Goal: Transaction & Acquisition: Purchase product/service

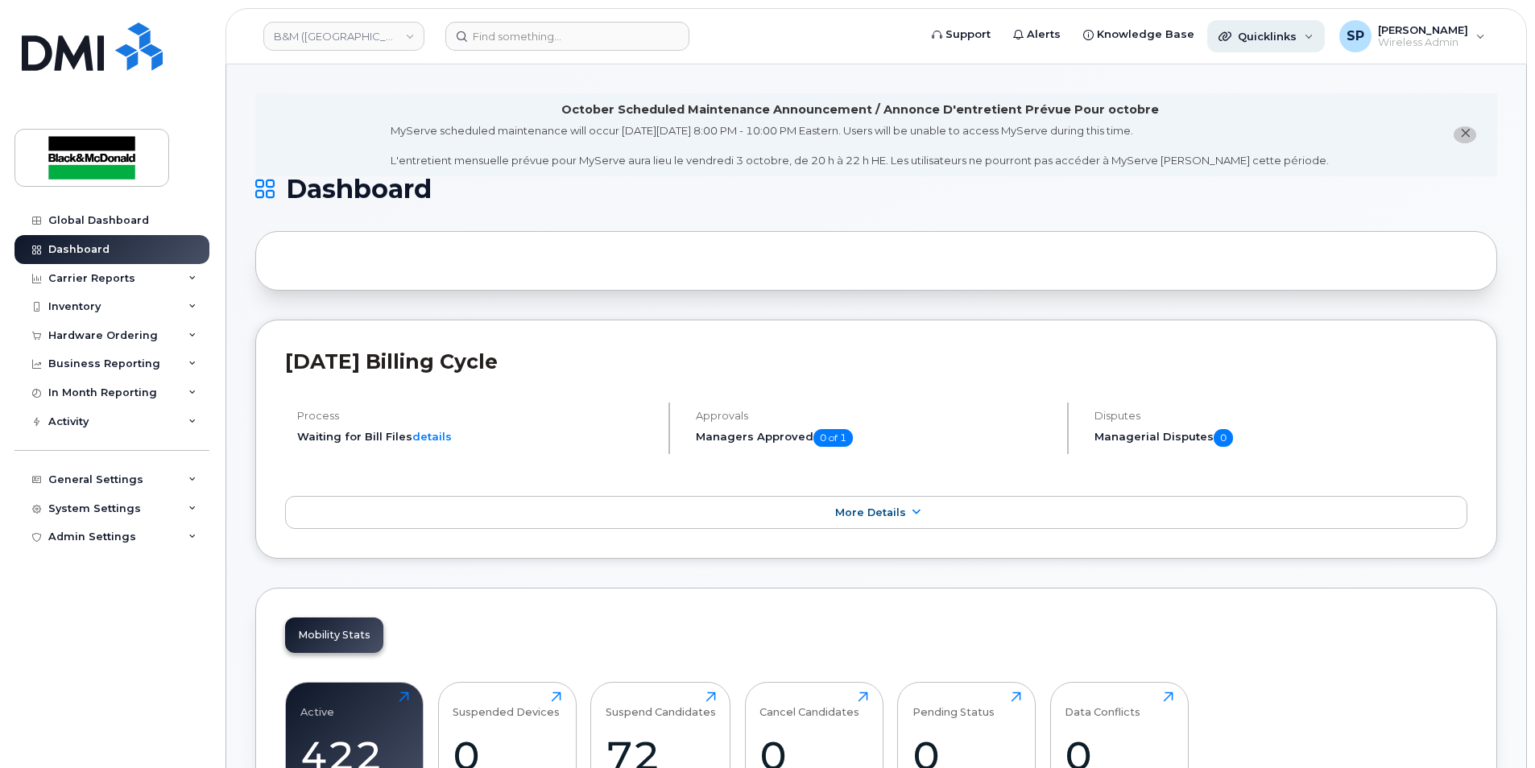
click at [1250, 34] on span "Quicklinks" at bounding box center [1267, 36] width 59 height 13
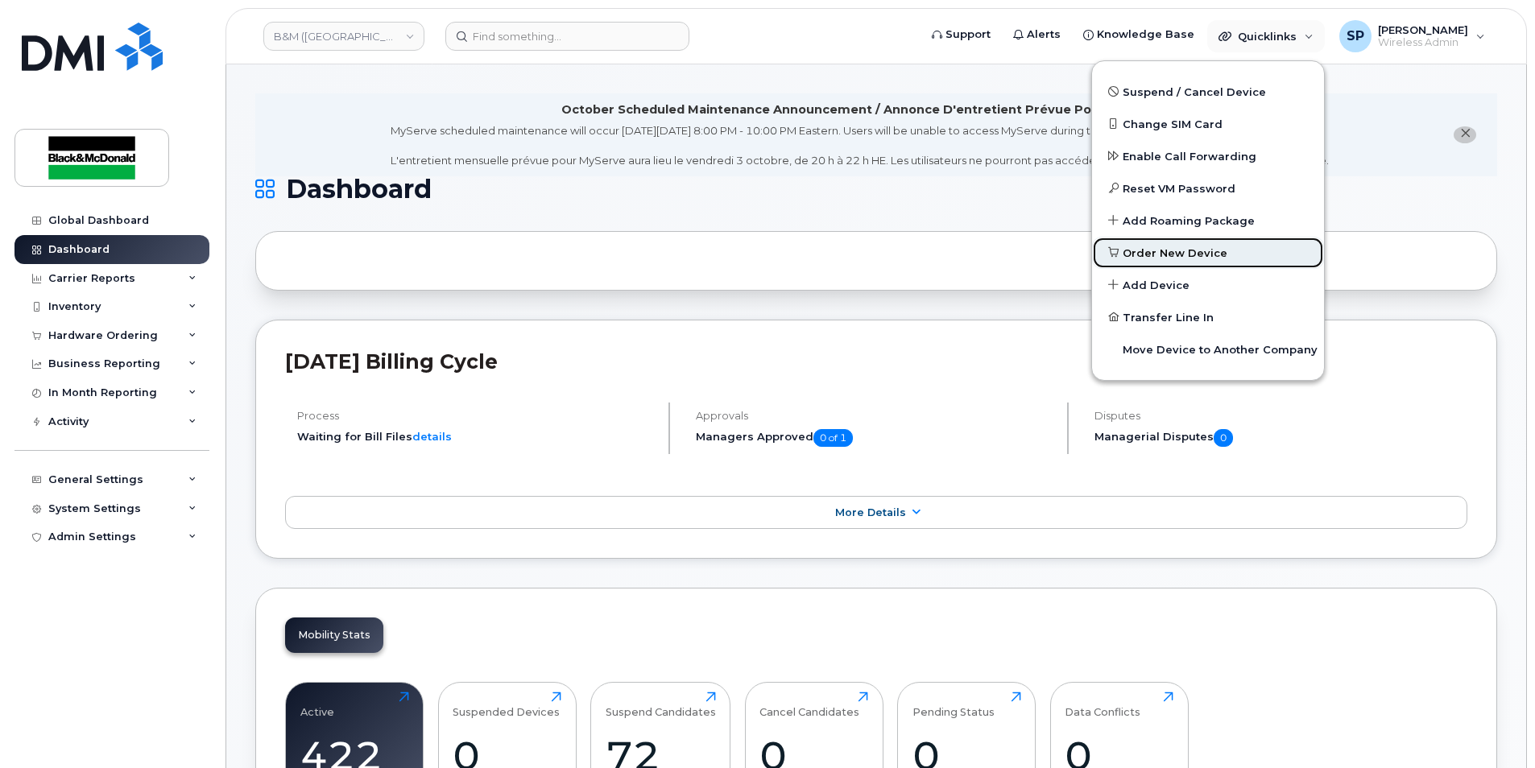
click at [1157, 260] on span "Order New Device" at bounding box center [1175, 254] width 105 height 16
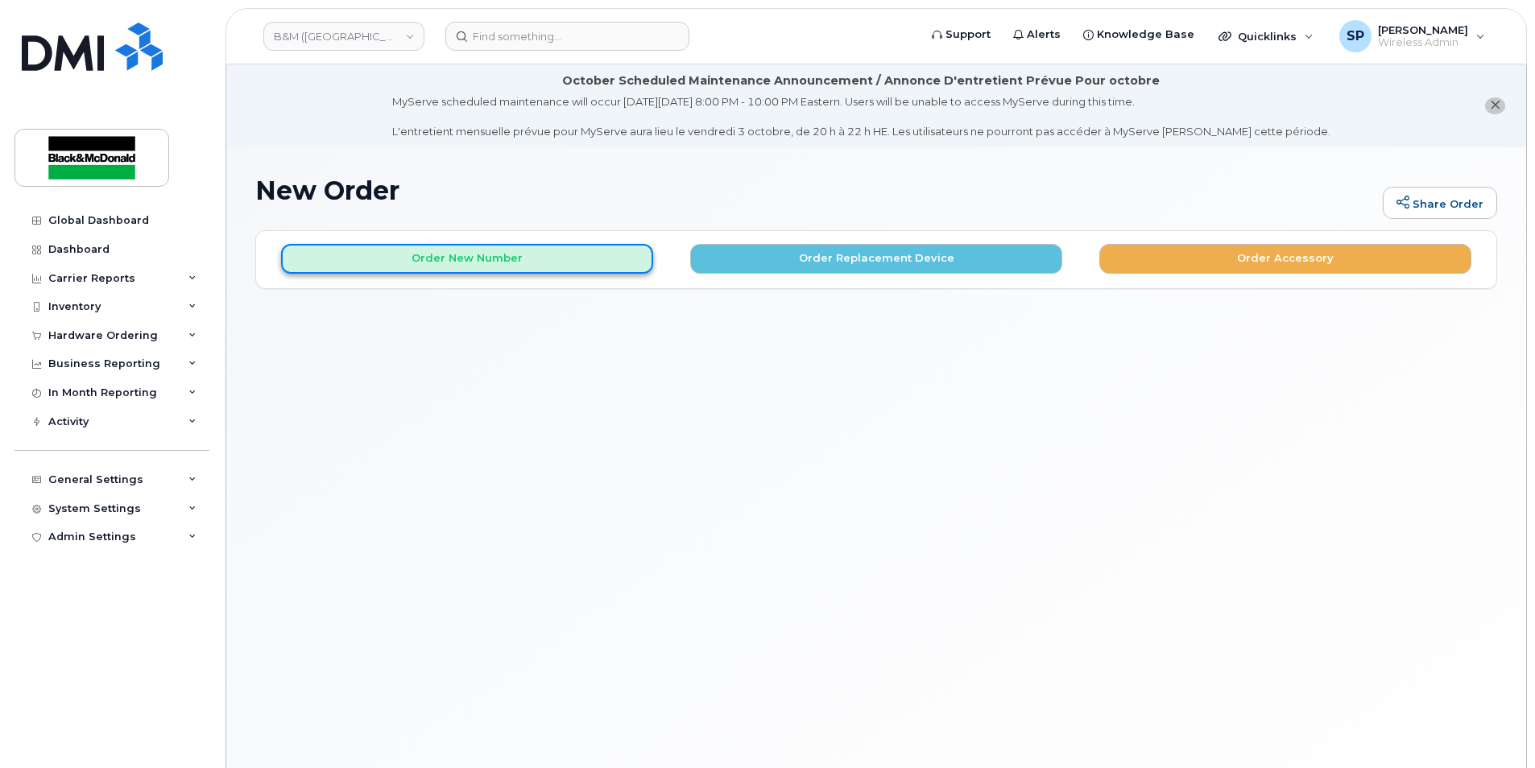
click at [536, 262] on button "Order New Number" at bounding box center [467, 259] width 372 height 30
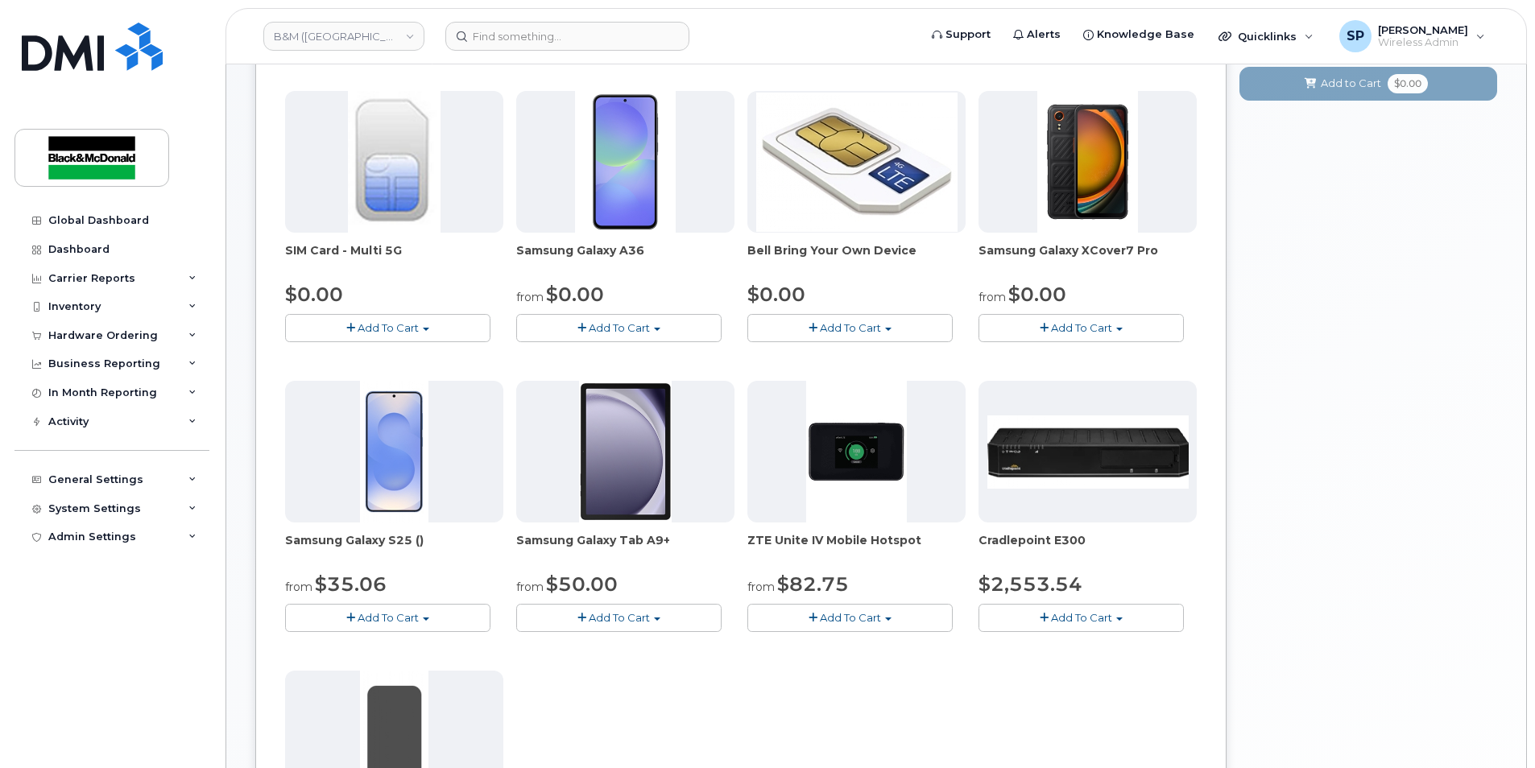
scroll to position [267, 0]
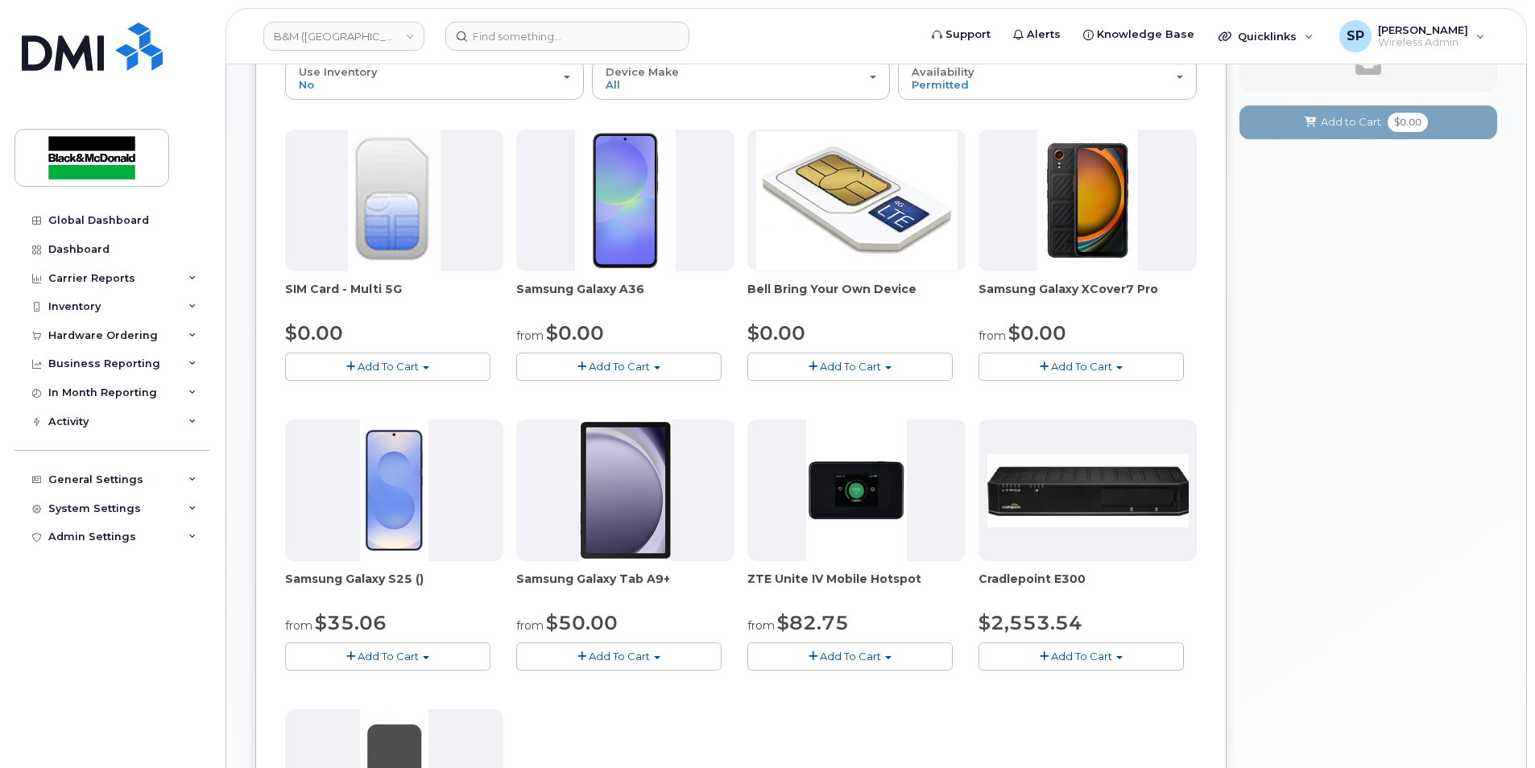
click at [643, 363] on span "Add To Cart" at bounding box center [619, 366] width 61 height 13
click at [626, 383] on ul "$0.00 - 3 year term - voice & data plan $620.00 - no term" at bounding box center [636, 407] width 241 height 48
click at [629, 370] on span "Add To Cart" at bounding box center [619, 366] width 61 height 13
drag, startPoint x: 623, startPoint y: 401, endPoint x: 643, endPoint y: 411, distance: 22.7
click at [623, 401] on link "$0.00 - 3 year term - voice & data plan" at bounding box center [636, 397] width 233 height 20
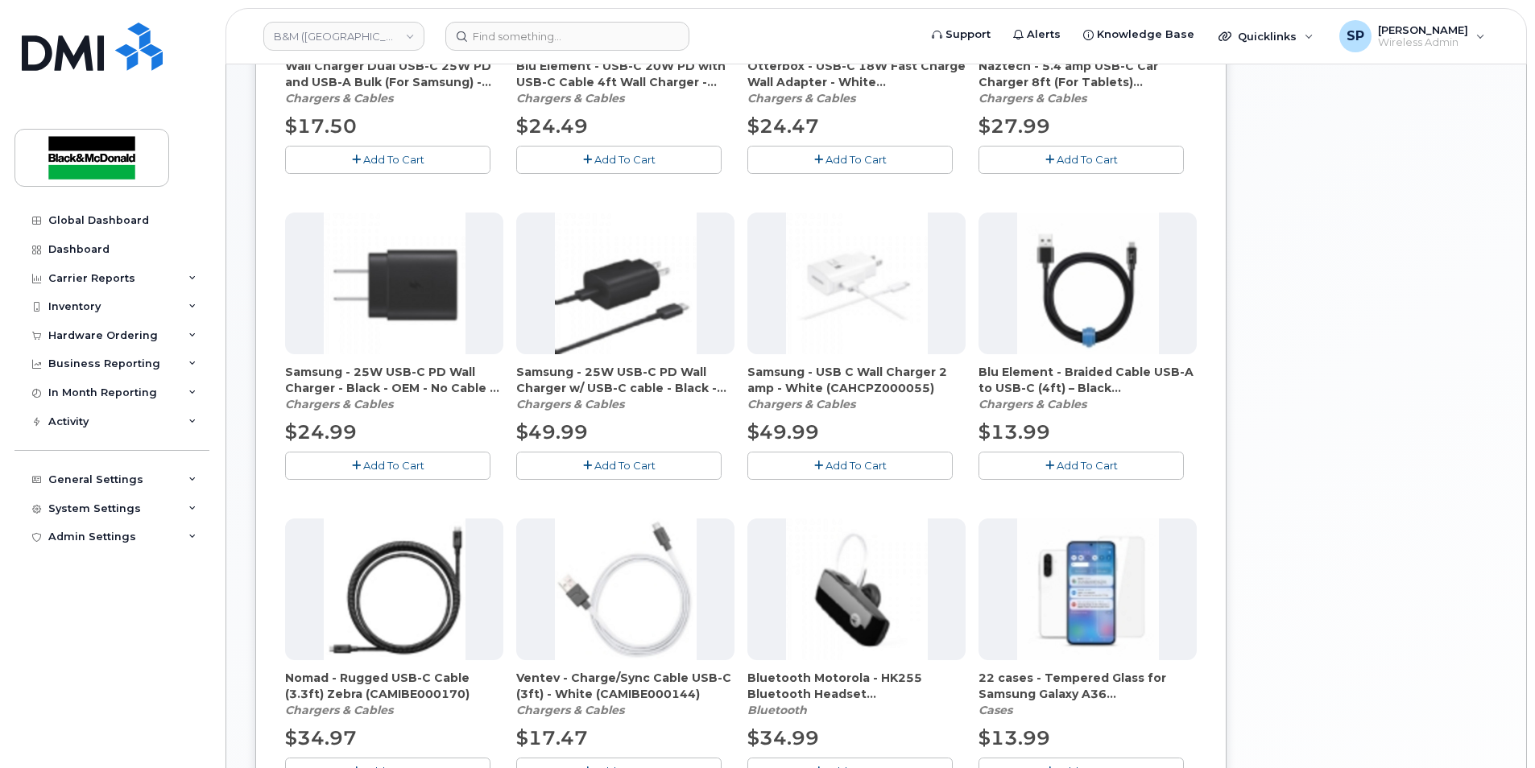
scroll to position [676, 0]
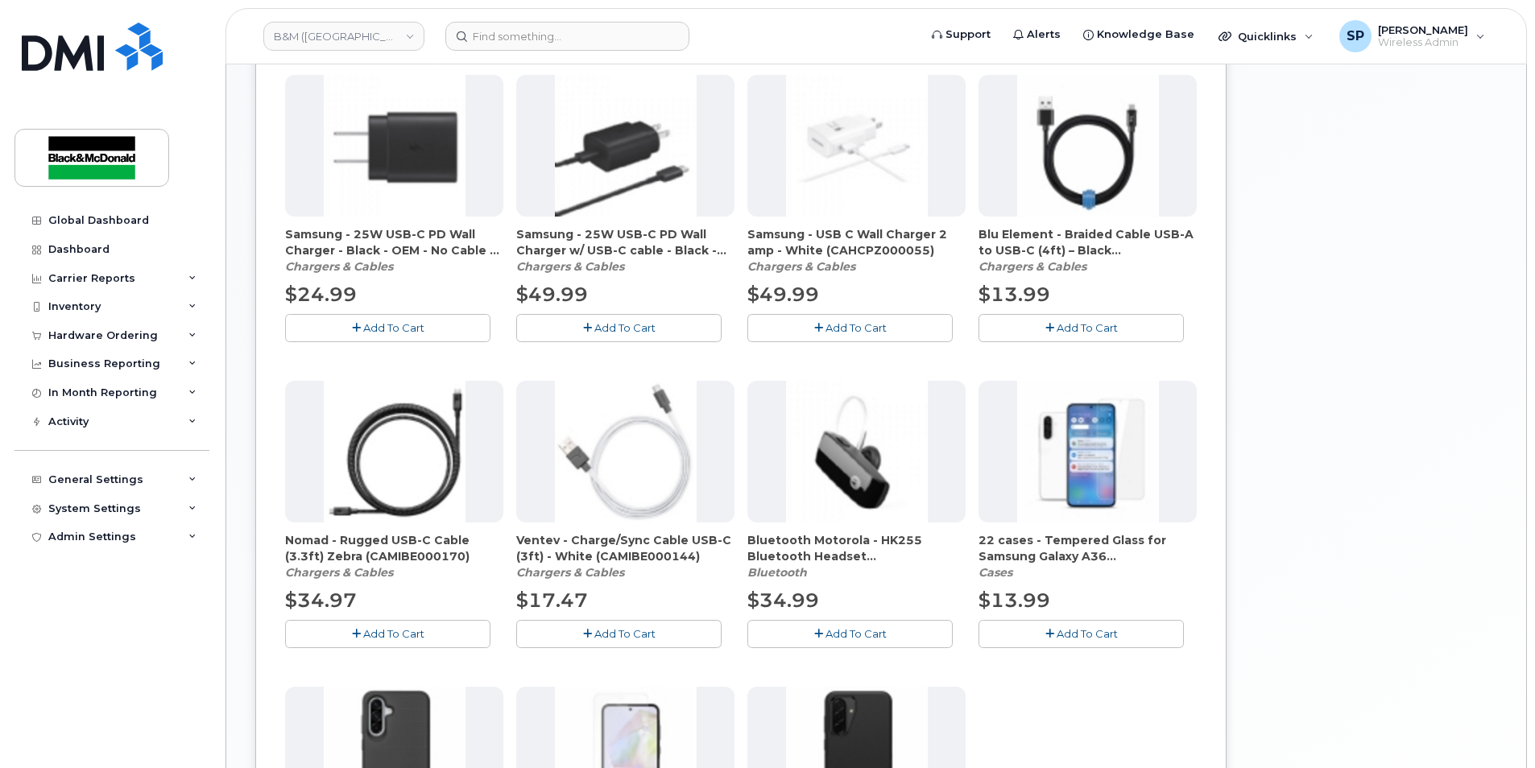
click at [1037, 634] on button "Add To Cart" at bounding box center [1080, 634] width 205 height 28
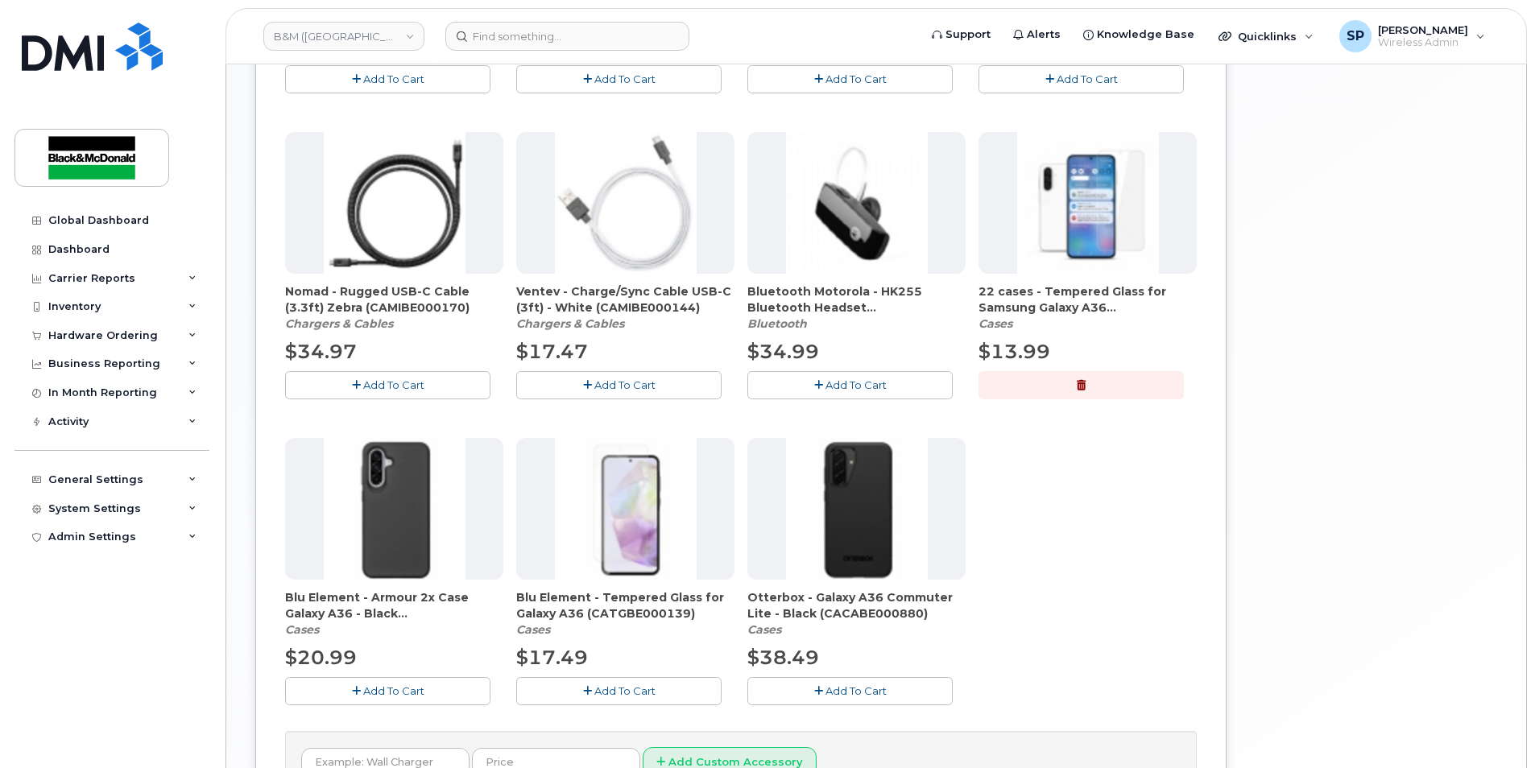
scroll to position [942, 0]
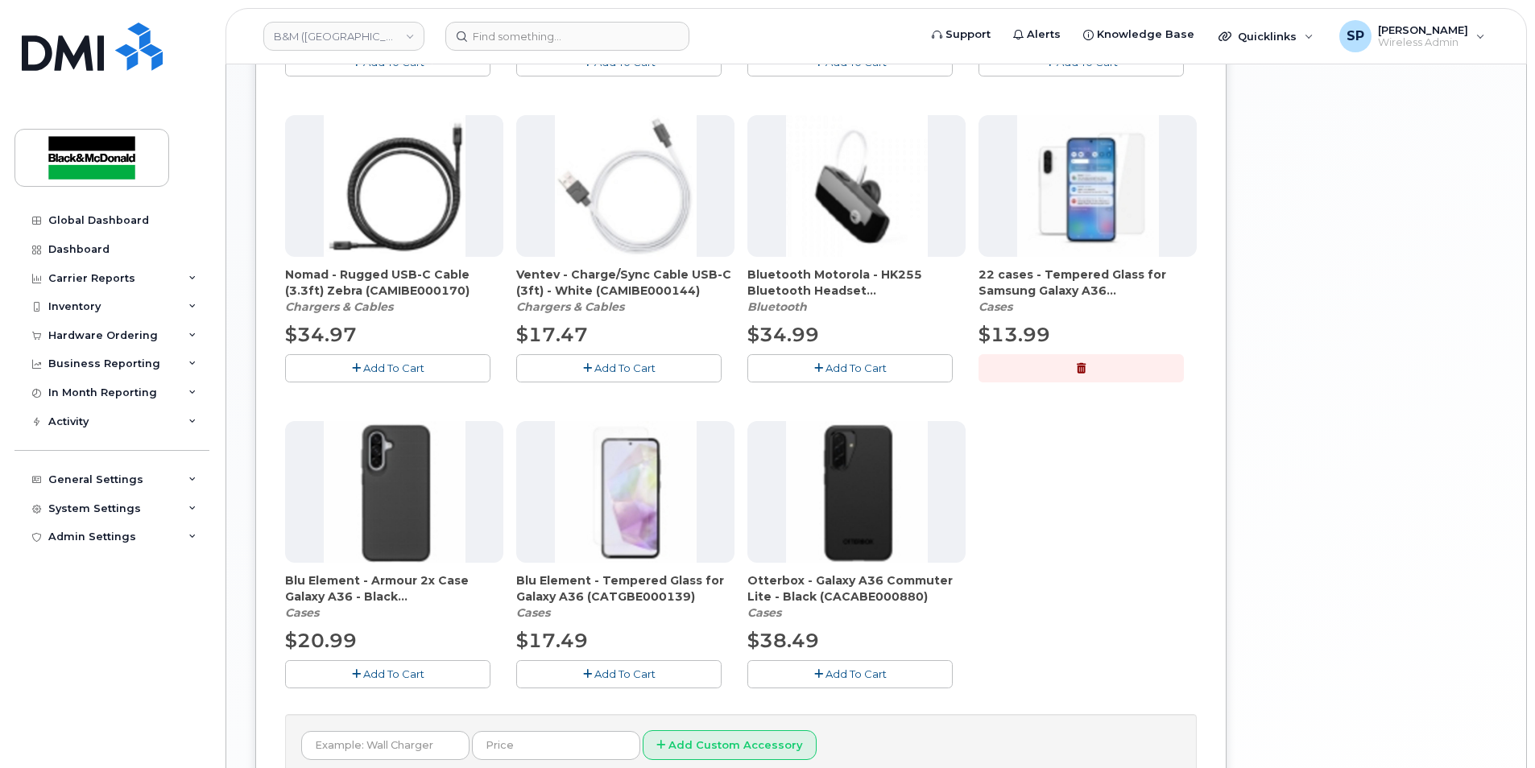
click at [347, 651] on span "$20.99" at bounding box center [321, 640] width 72 height 23
click at [362, 664] on button "Add To Cart" at bounding box center [387, 674] width 205 height 28
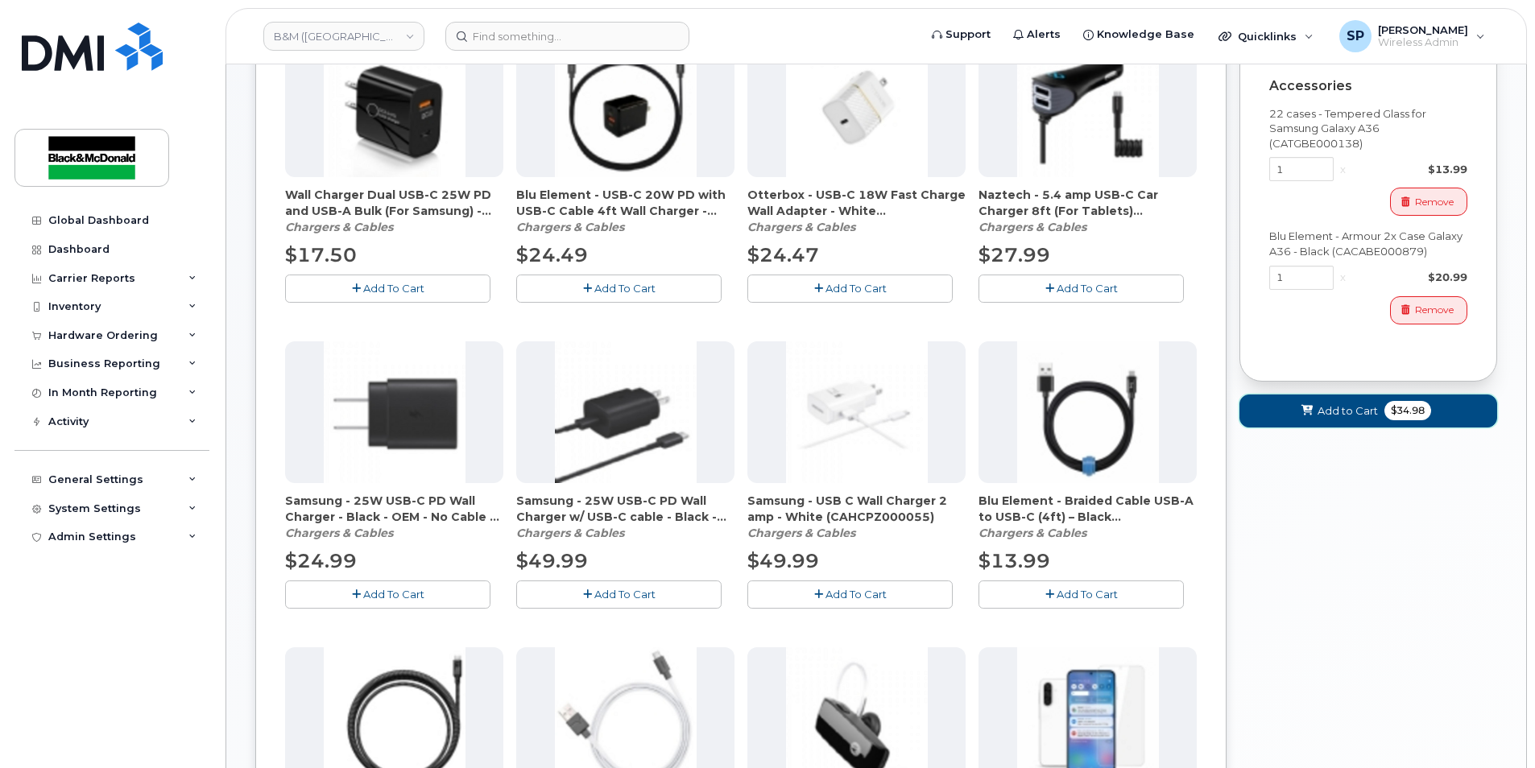
click at [1321, 411] on span "Add to Cart" at bounding box center [1347, 410] width 60 height 15
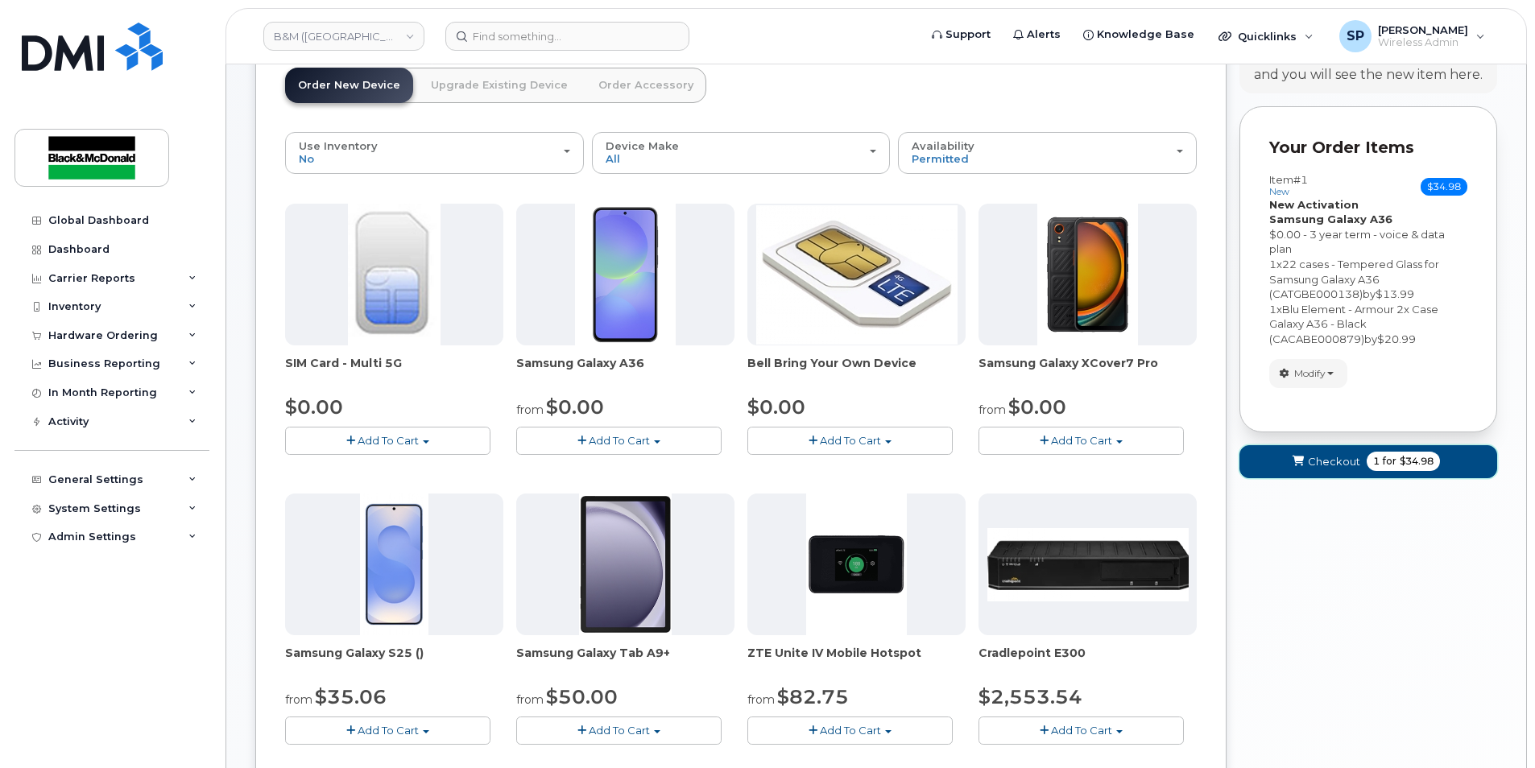
click at [1306, 464] on button "Checkout 1 for $34.98" at bounding box center [1368, 461] width 258 height 33
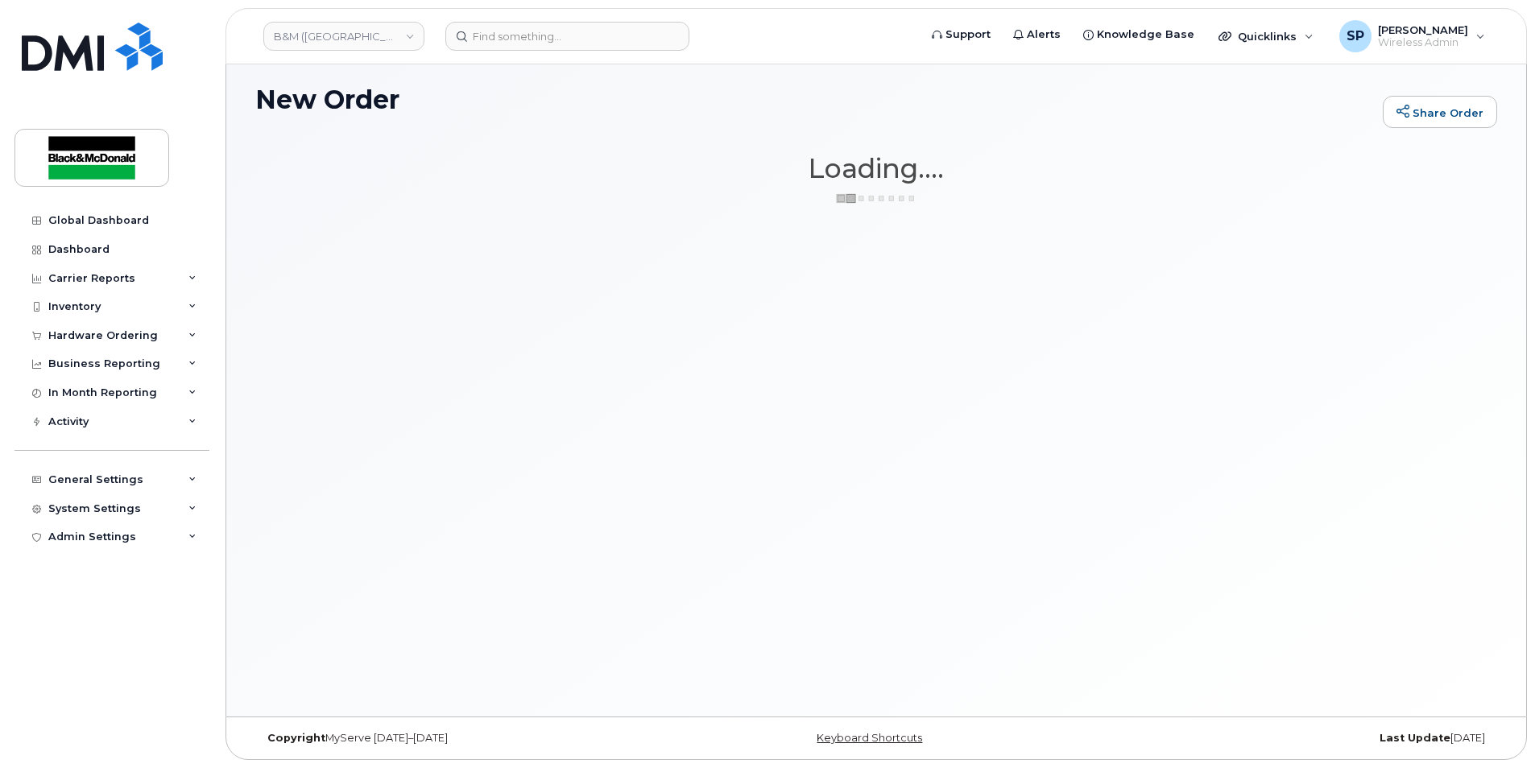
scroll to position [91, 0]
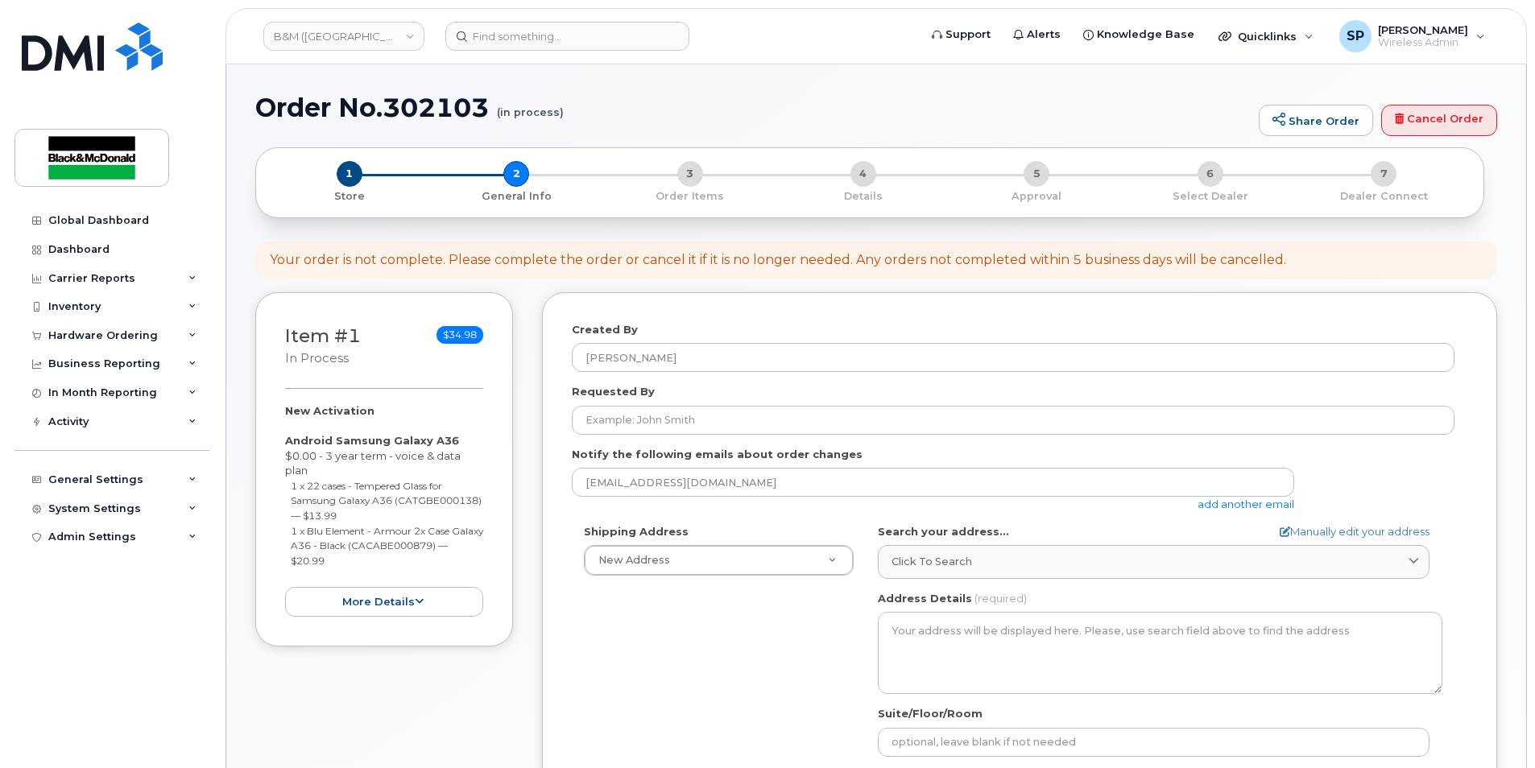
select select
click at [667, 367] on div "× Share This Order If you want to allow others to create or edit orders, share …" at bounding box center [876, 781] width 1242 height 1269
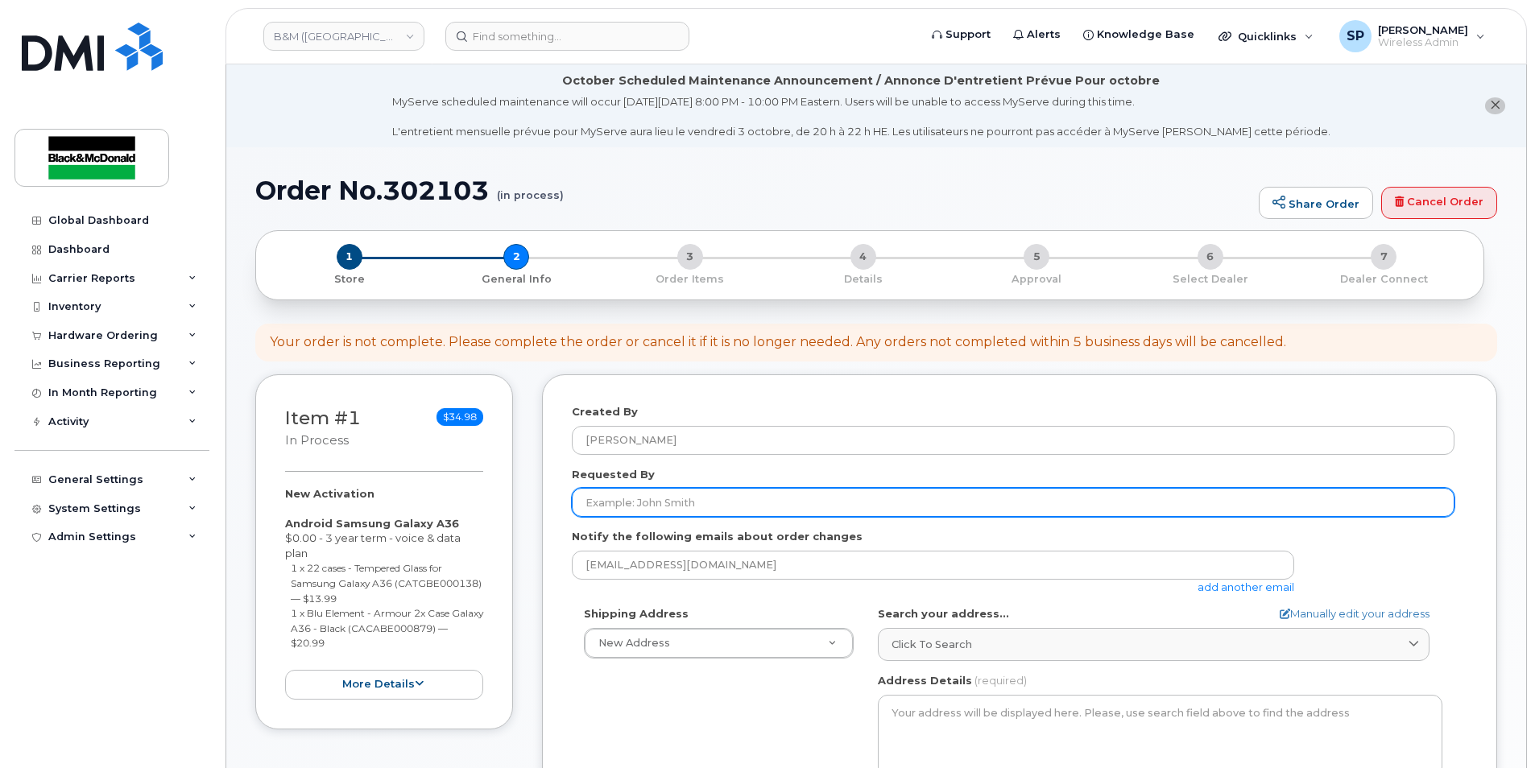
click at [648, 506] on input "Requested By" at bounding box center [1013, 502] width 883 height 29
type input "Mitchell Cromier"
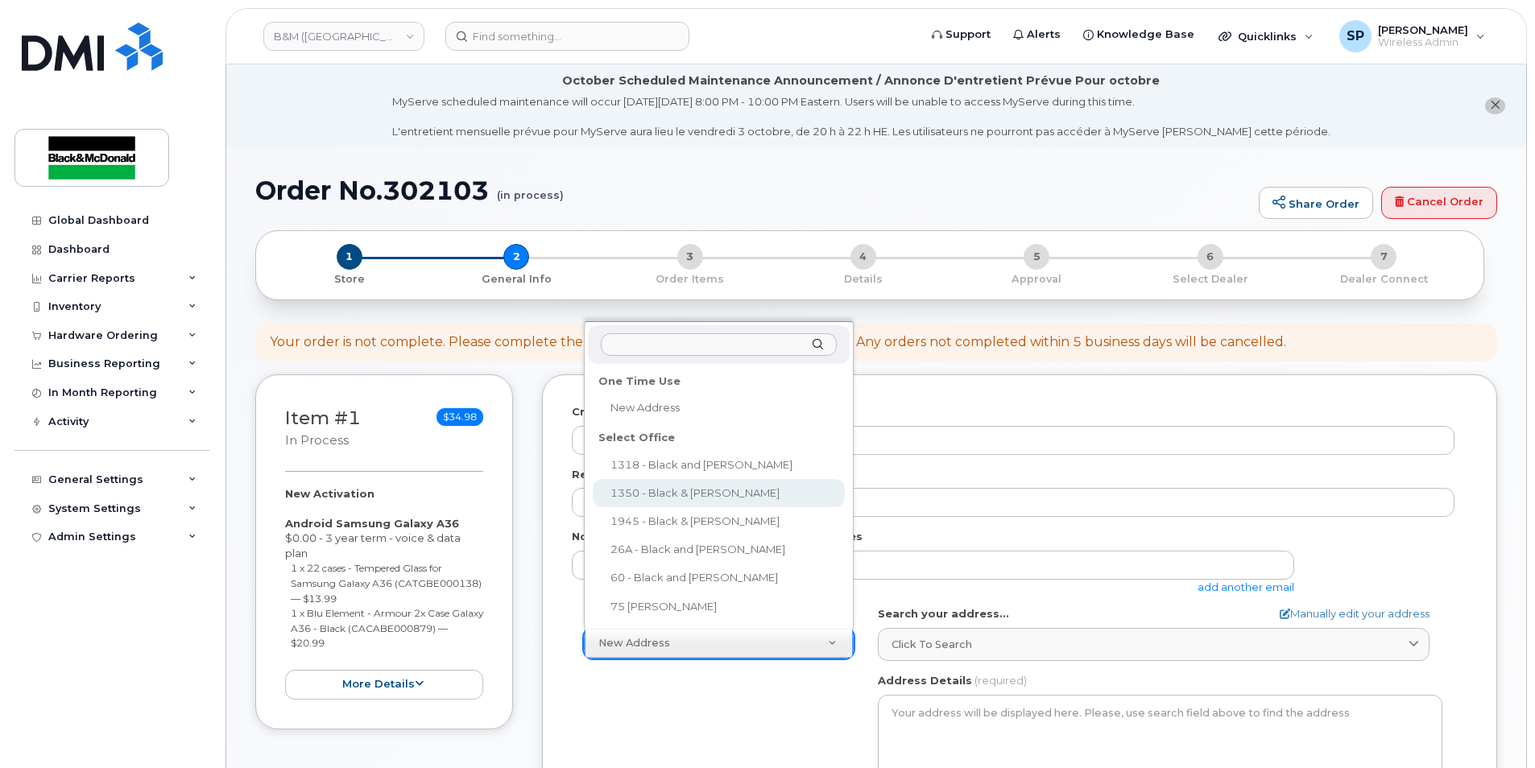
select select
type textarea "1350 Aviation Avenue Dieppe New Brunswick E1A 9A3"
type input "Deanna Russell"
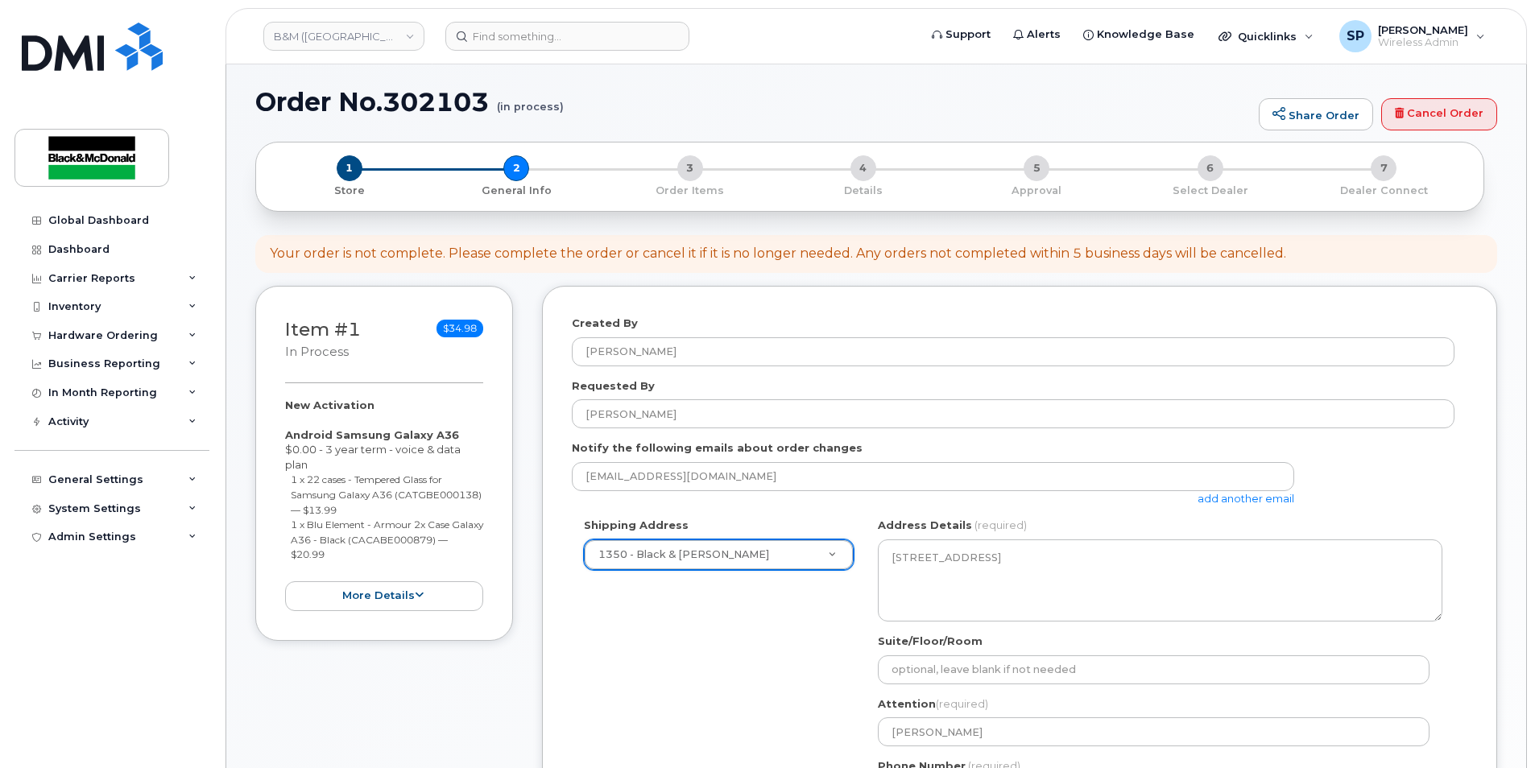
scroll to position [213, 0]
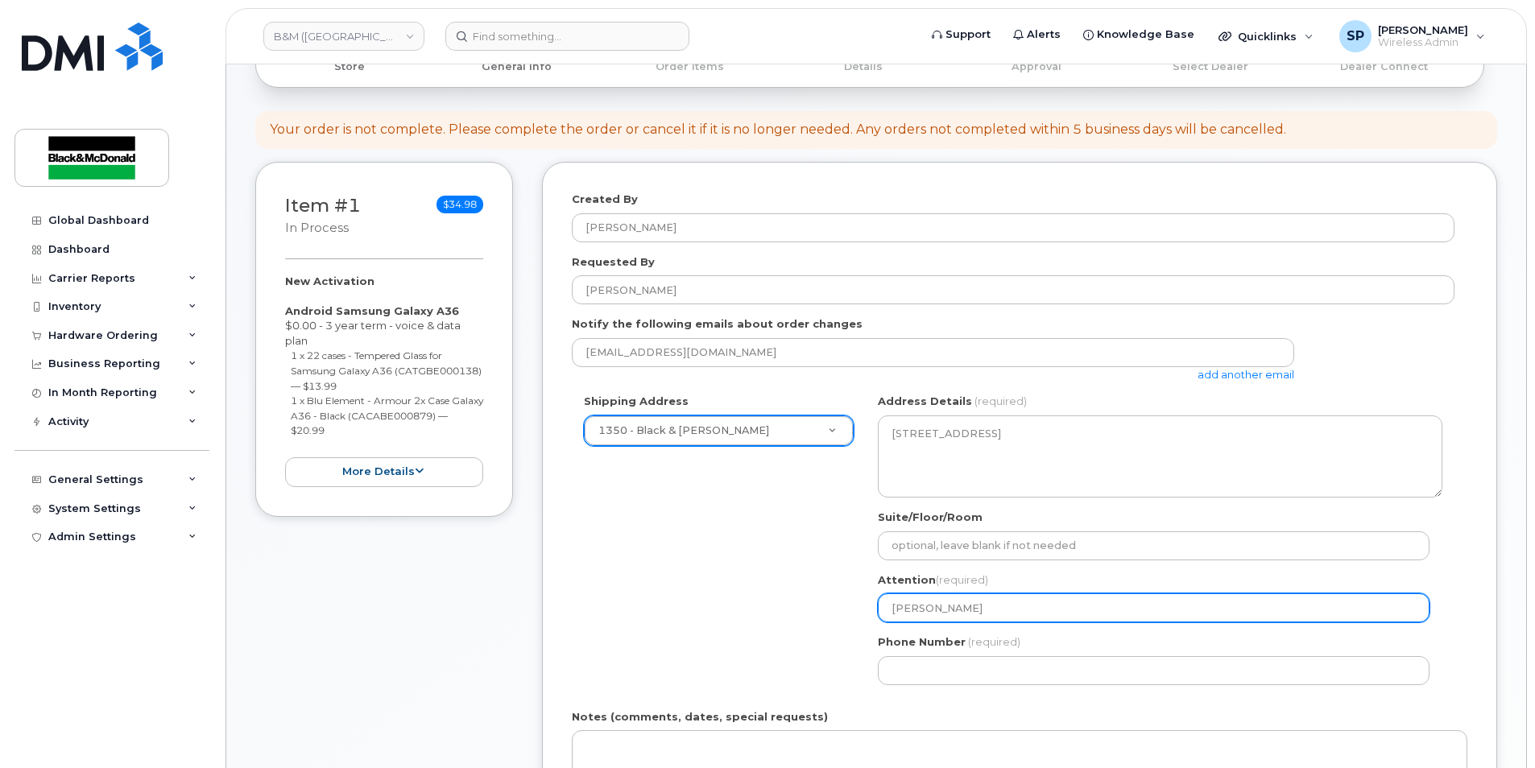
drag, startPoint x: 983, startPoint y: 612, endPoint x: 733, endPoint y: 610, distance: 250.4
click at [733, 610] on div "Shipping Address 1350 - Black & McDonald New Address 1318 - Black and McDonald …" at bounding box center [1013, 545] width 883 height 303
select select
type input "F"
select select
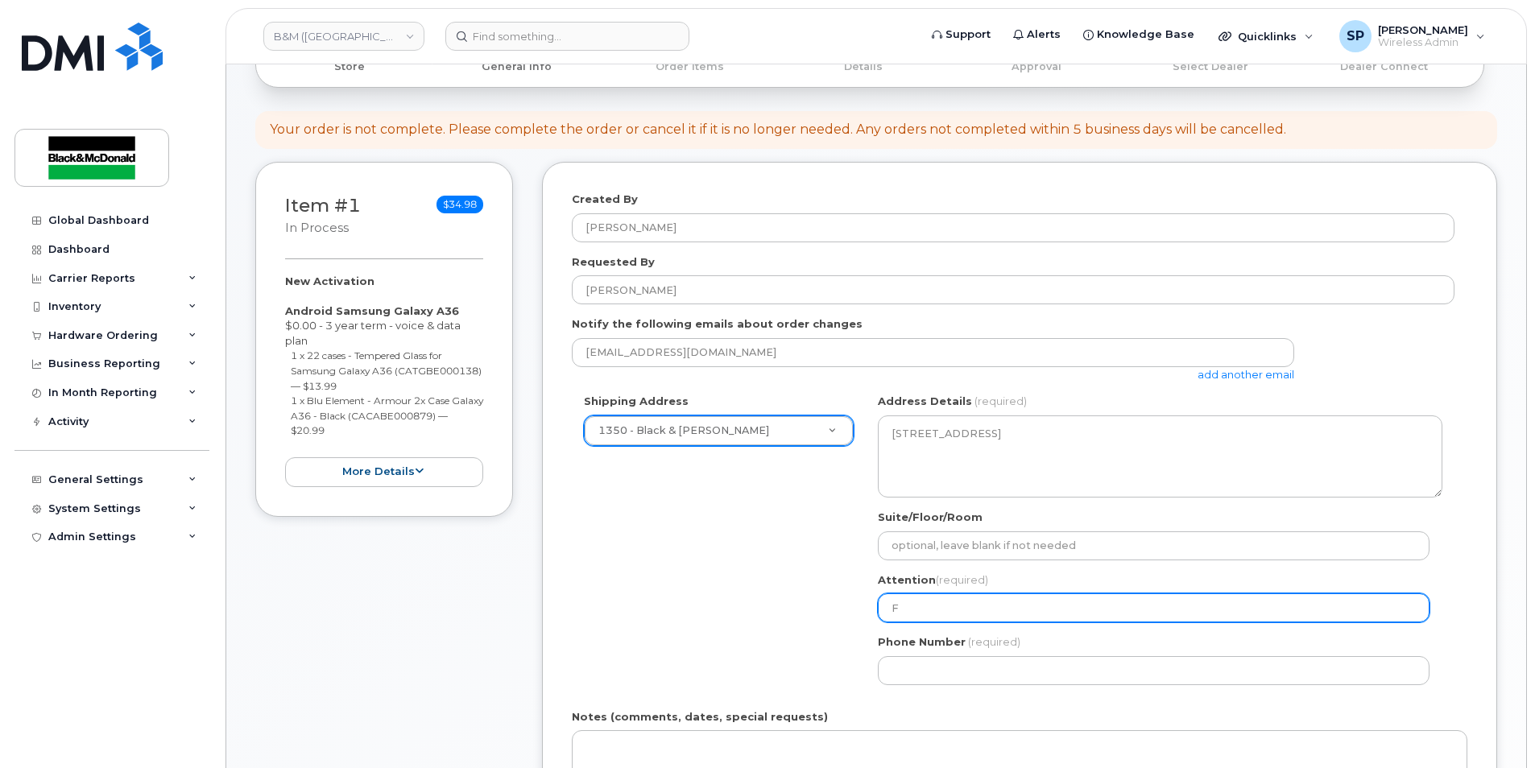
type input "Fr"
select select
type input "Fre"
select select
type input "Fred"
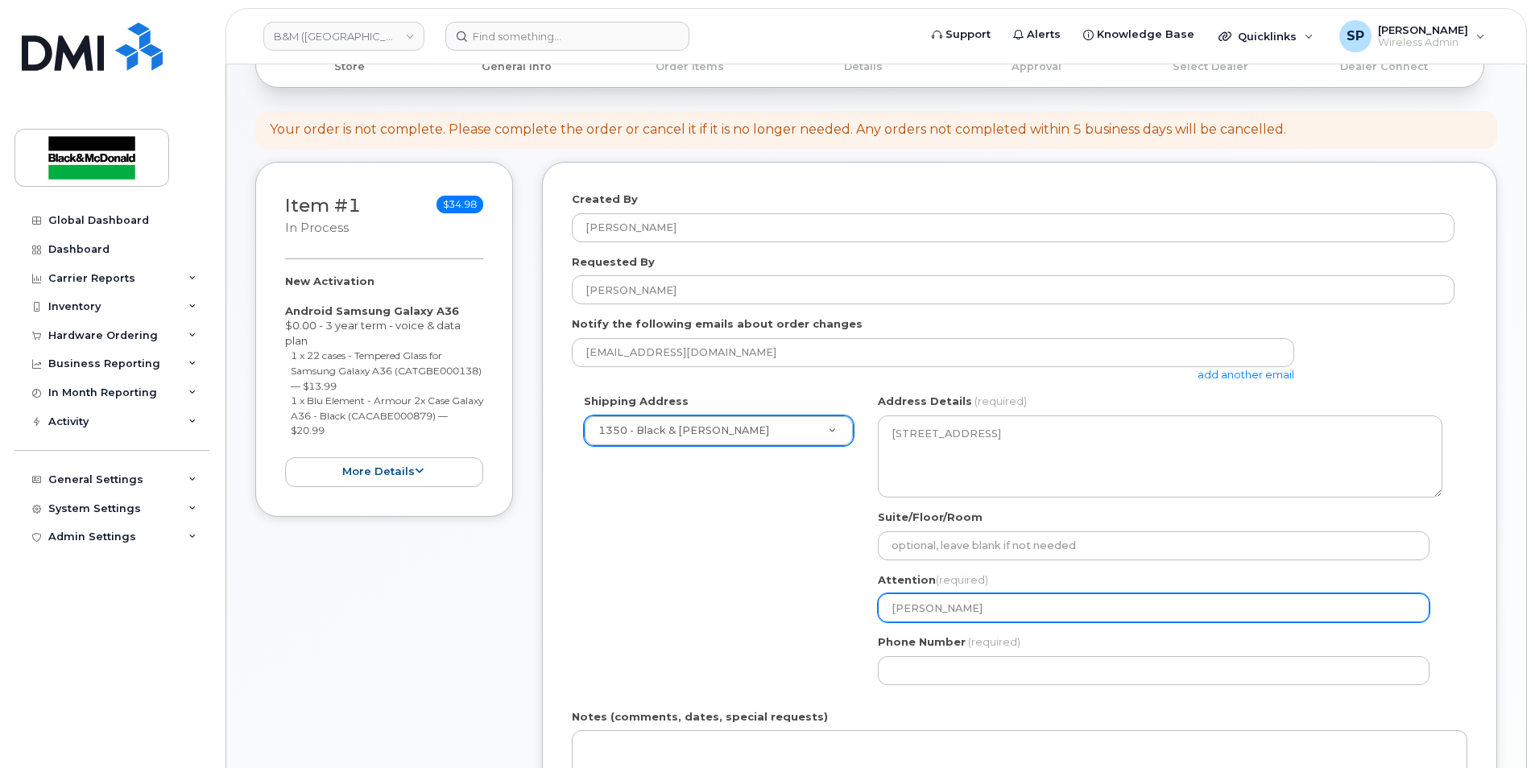
select select
type input "Fred B"
select select
type input "Fred Be"
select select
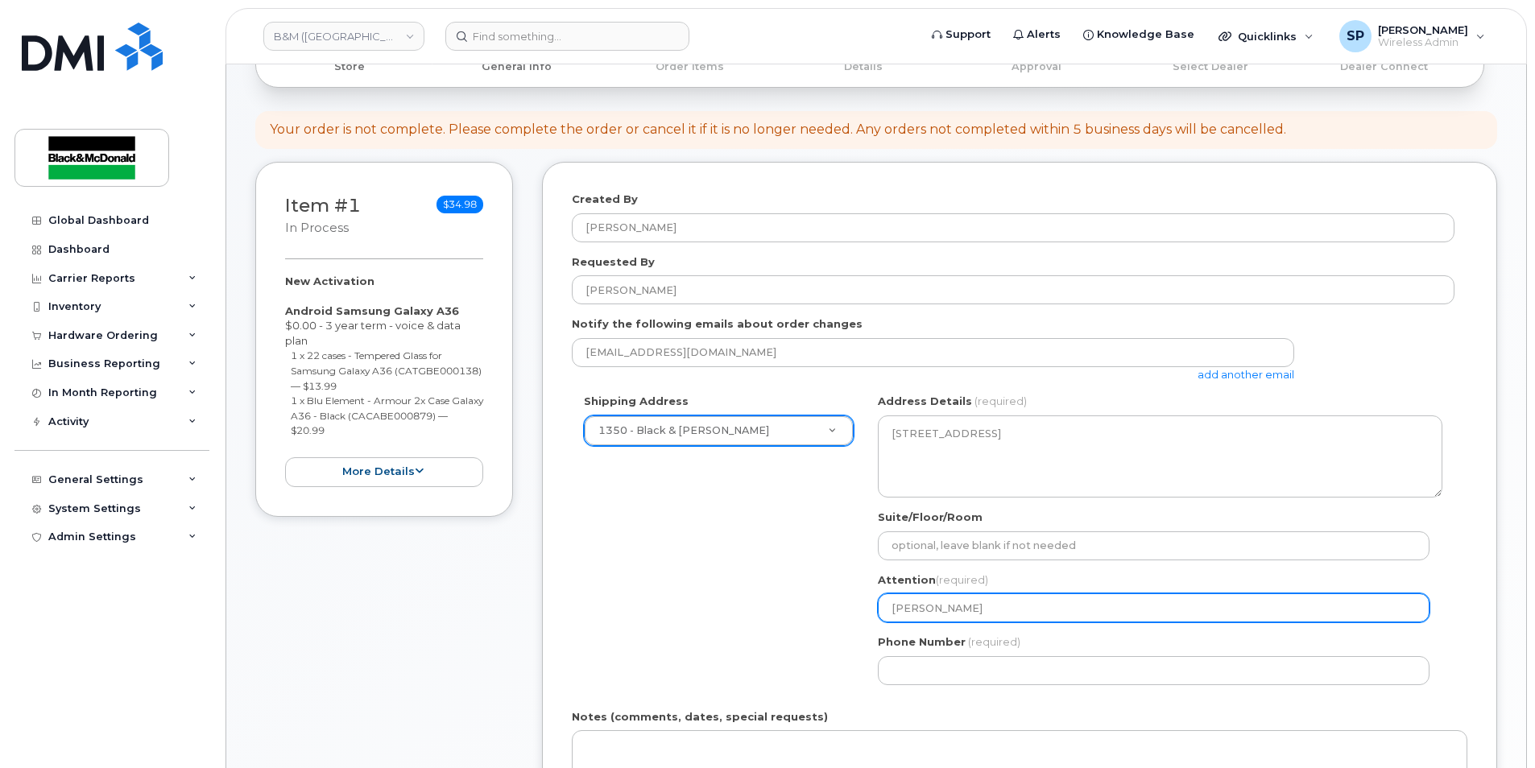
type input "Fred Ber"
select select
type input "Fred Bern"
select select
type input "Fred Berna"
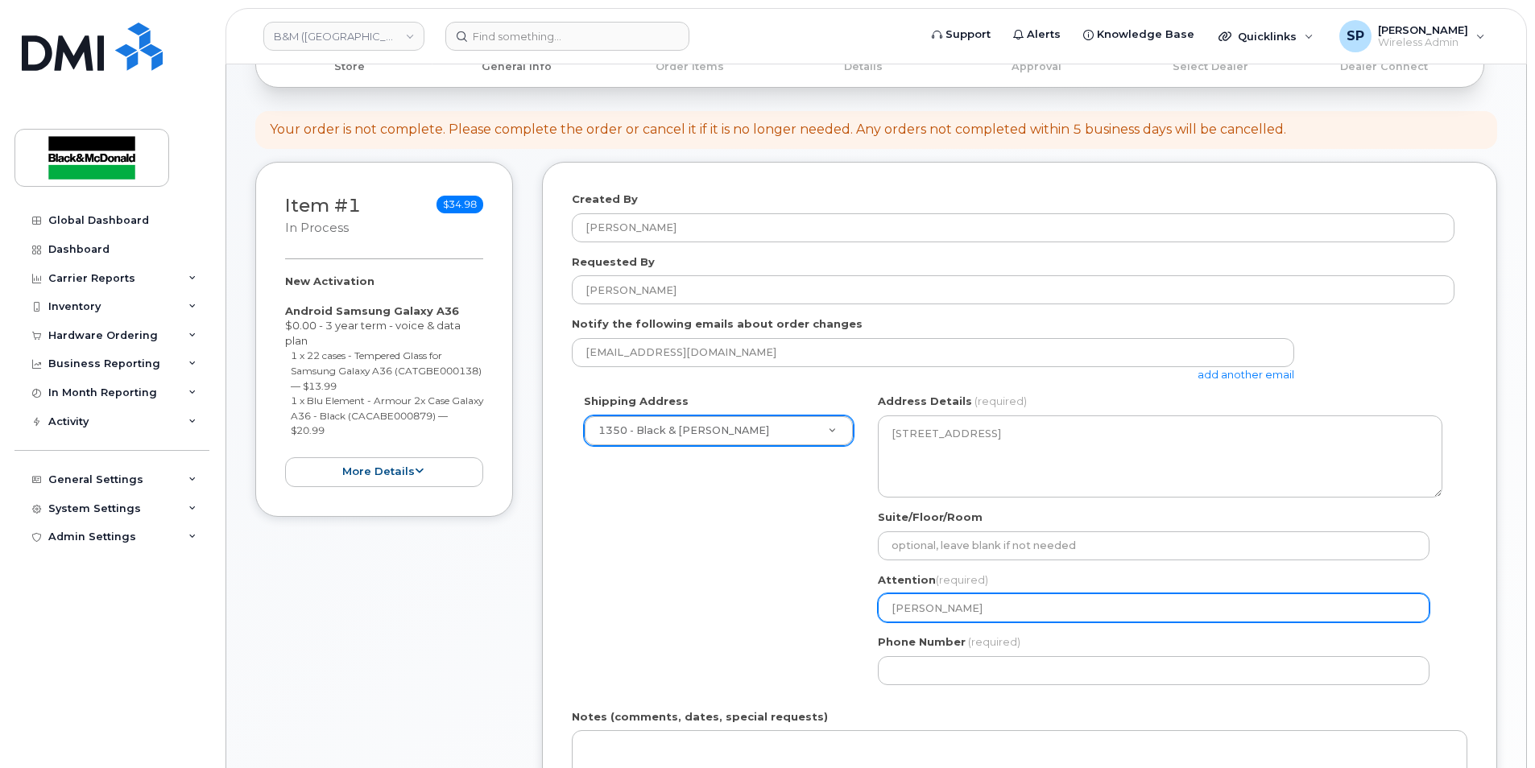
select select
type input "Fred Bernar"
select select
type input "[PERSON_NAME]"
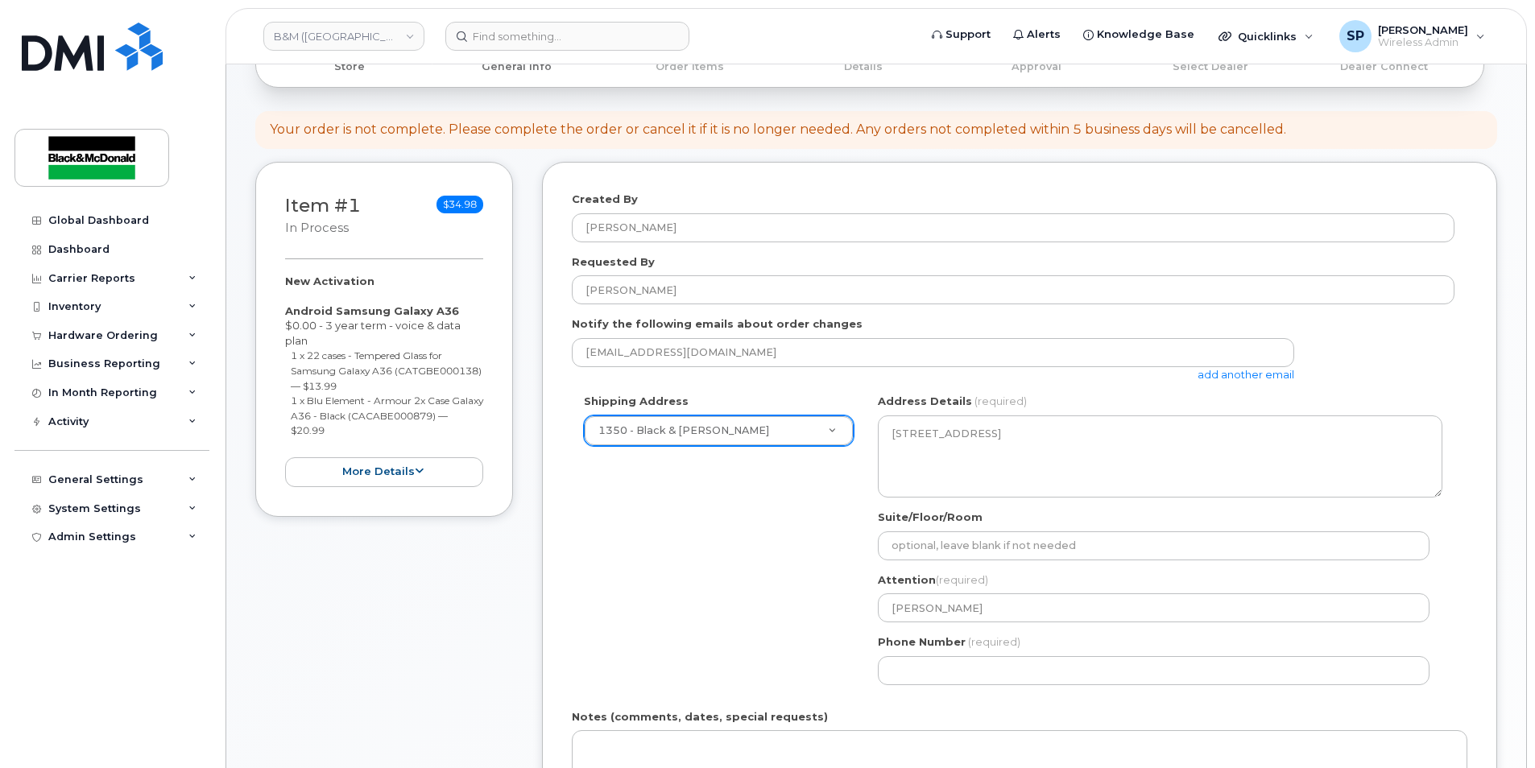
click at [733, 610] on div "Shipping Address 1350 - Black & McDonald New Address 1318 - Black and McDonald …" at bounding box center [1013, 545] width 883 height 303
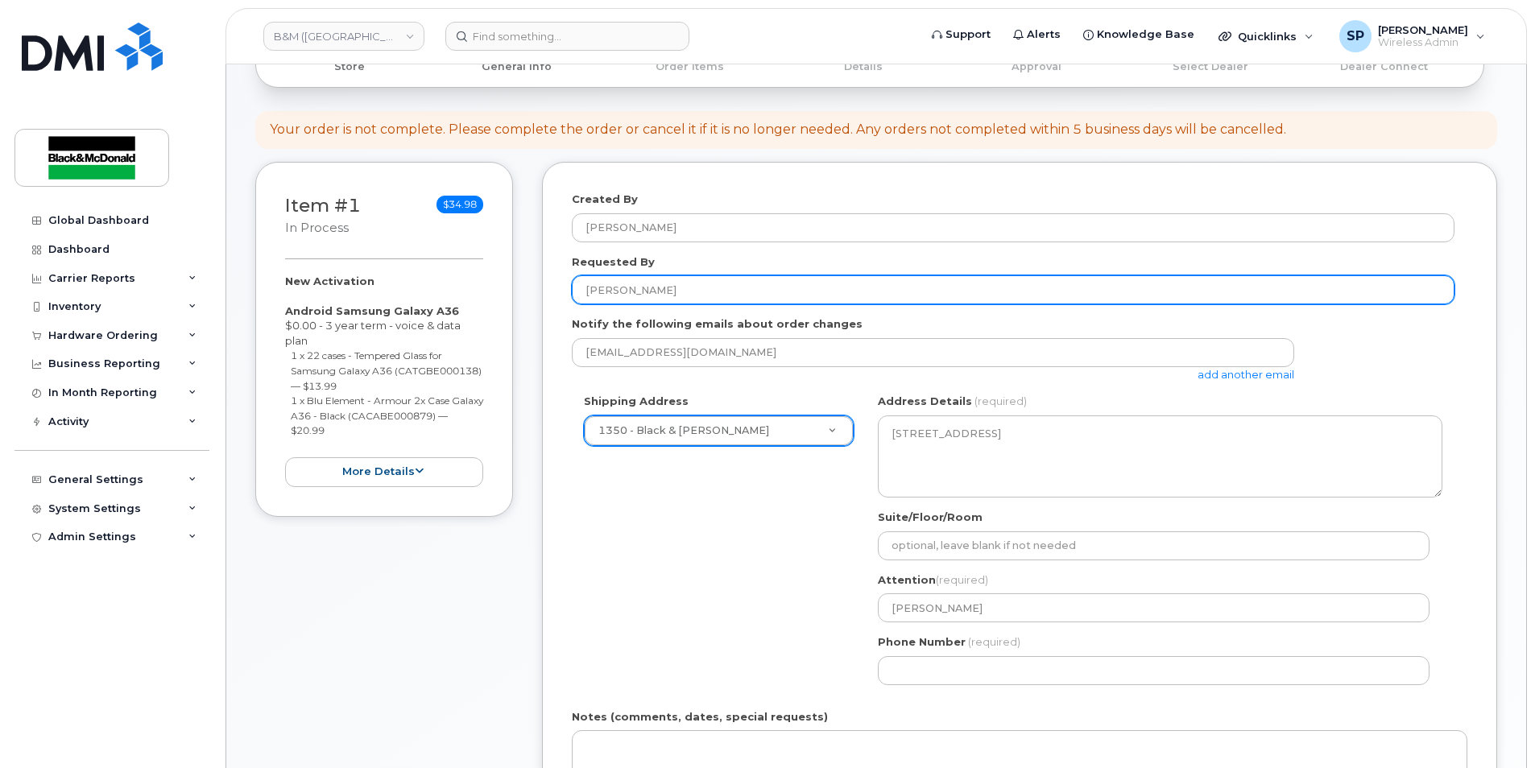
drag, startPoint x: 684, startPoint y: 282, endPoint x: 527, endPoint y: 298, distance: 158.7
click at [527, 298] on div "Item #1 in process $34.98 New Activation Android Samsung Galaxy A36 $0.00 - 3 y…" at bounding box center [876, 564] width 1242 height 804
type input "[PERSON_NAME]"
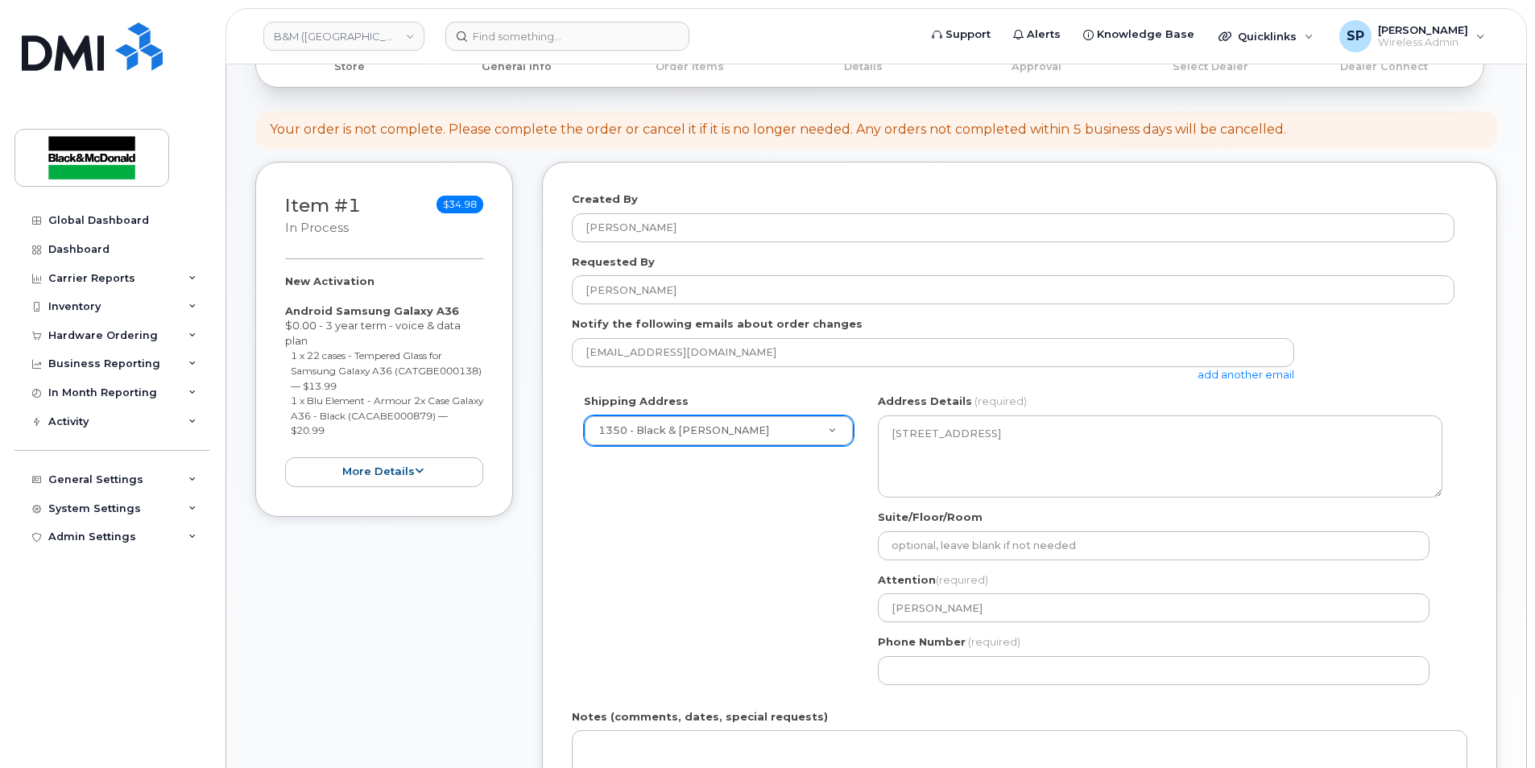
click at [836, 616] on div "Shipping Address 1350 - Black & McDonald New Address 1318 - Black and McDonald …" at bounding box center [1013, 545] width 883 height 303
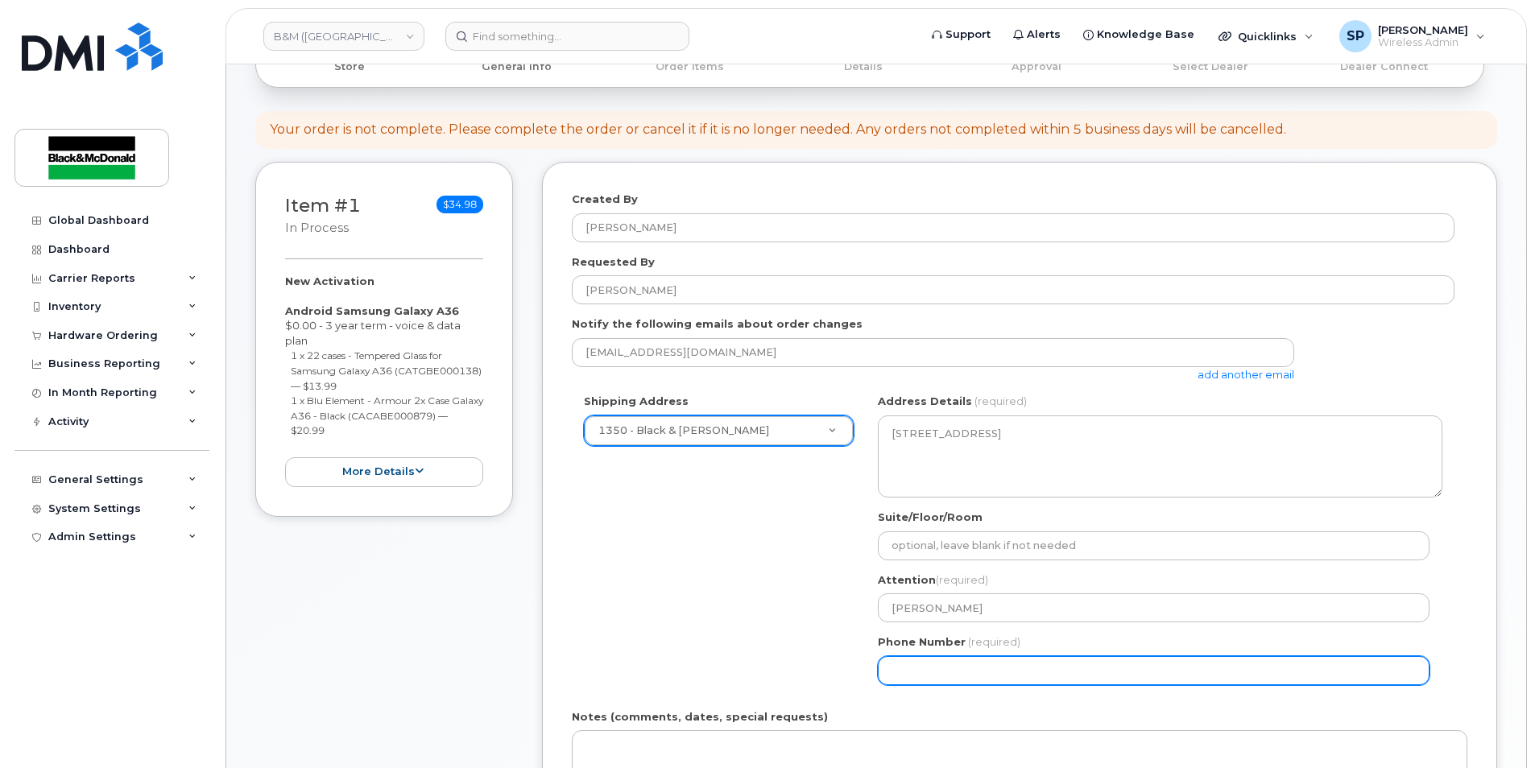
click at [927, 677] on input "Phone Number" at bounding box center [1154, 670] width 552 height 29
select select
type input "9024683101"
select select
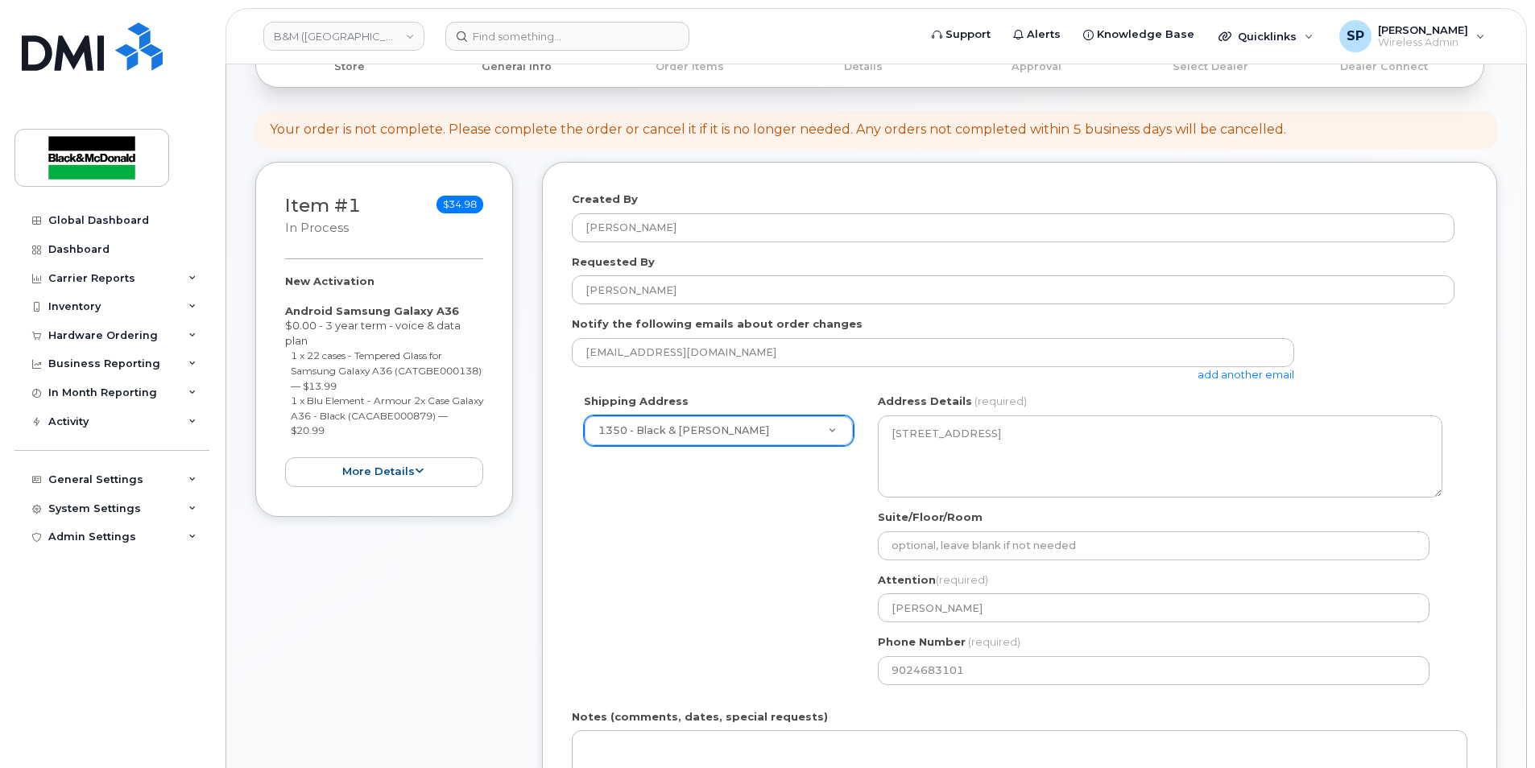
click at [734, 609] on div "Shipping Address 1350 - Black & McDonald New Address 1318 - Black and McDonald …" at bounding box center [1013, 545] width 883 height 303
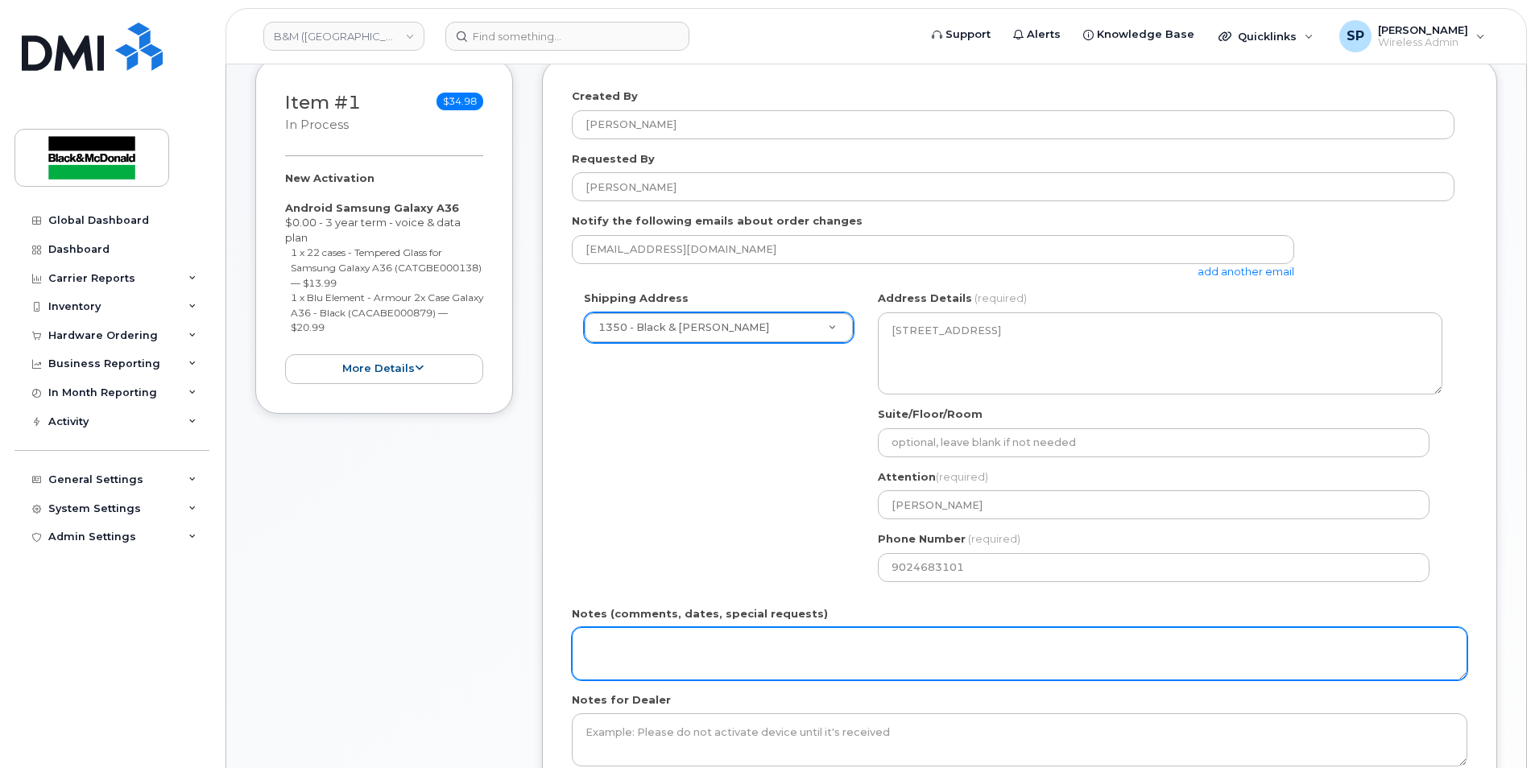
scroll to position [320, 0]
click at [674, 667] on textarea "Notes (comments, dates, special requests)" at bounding box center [1019, 649] width 895 height 53
type textarea "PO #80541094"
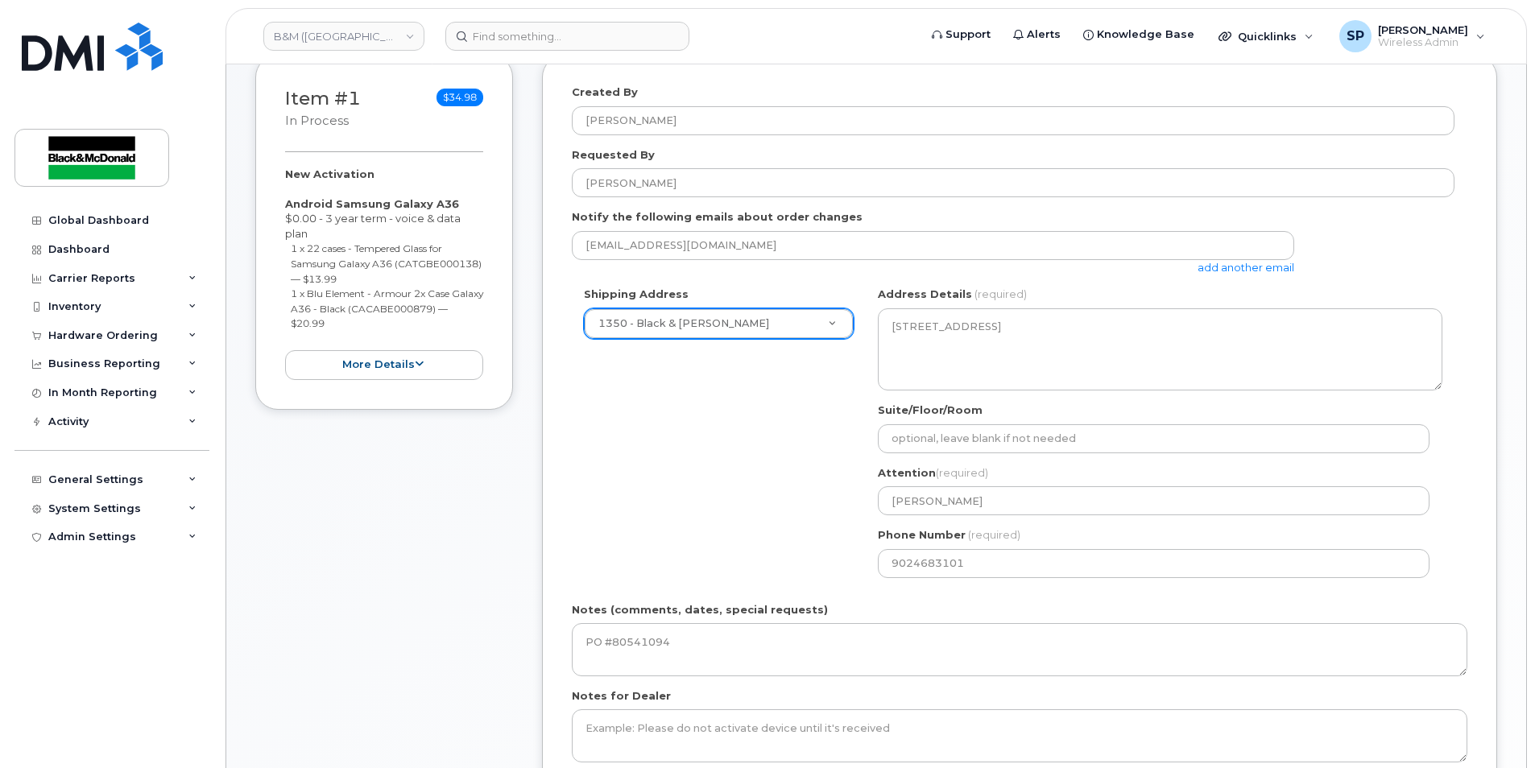
click at [702, 523] on div "Shipping Address 1350 - Black & McDonald New Address 1318 - Black and McDonald …" at bounding box center [1013, 438] width 883 height 303
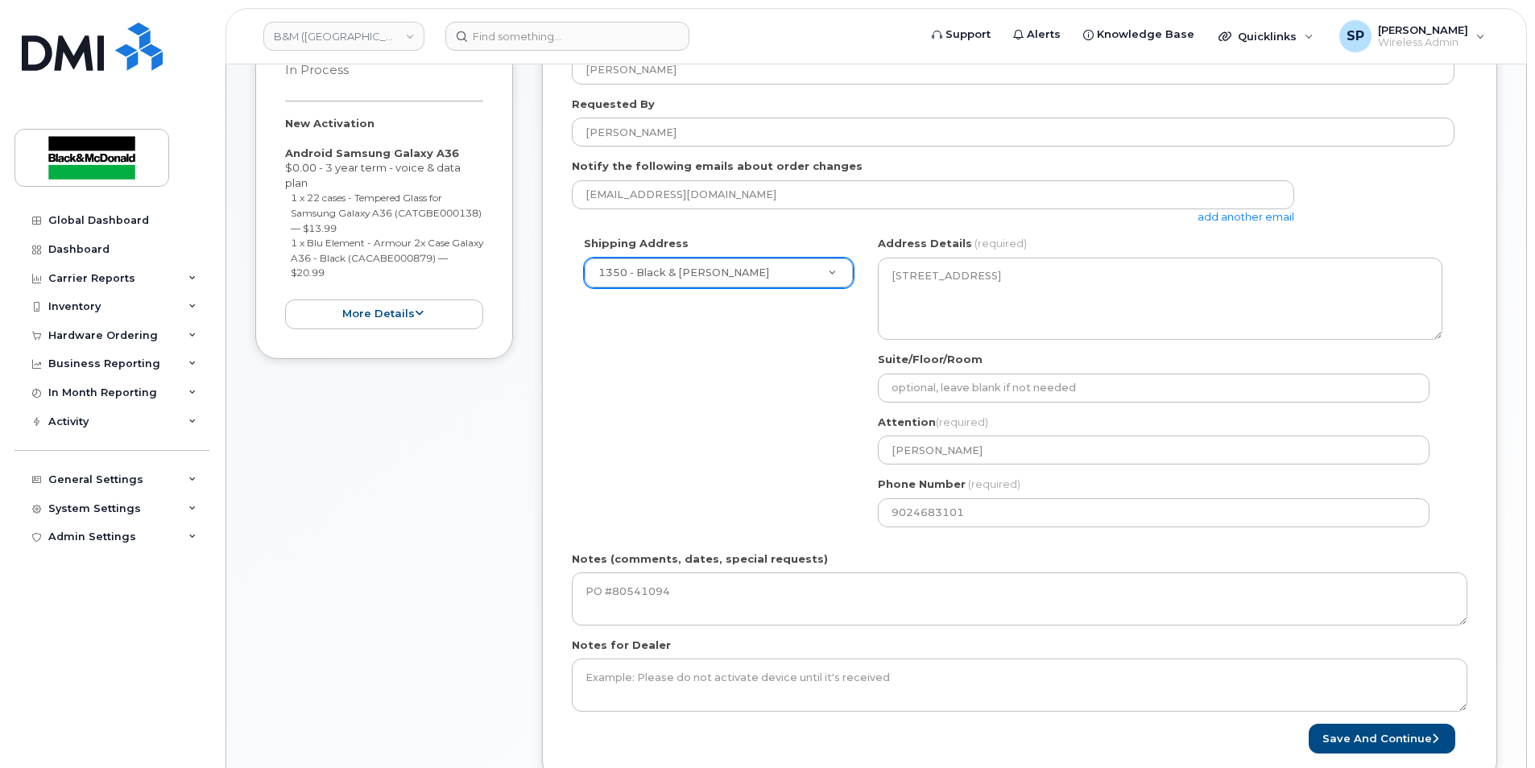
scroll to position [426, 0]
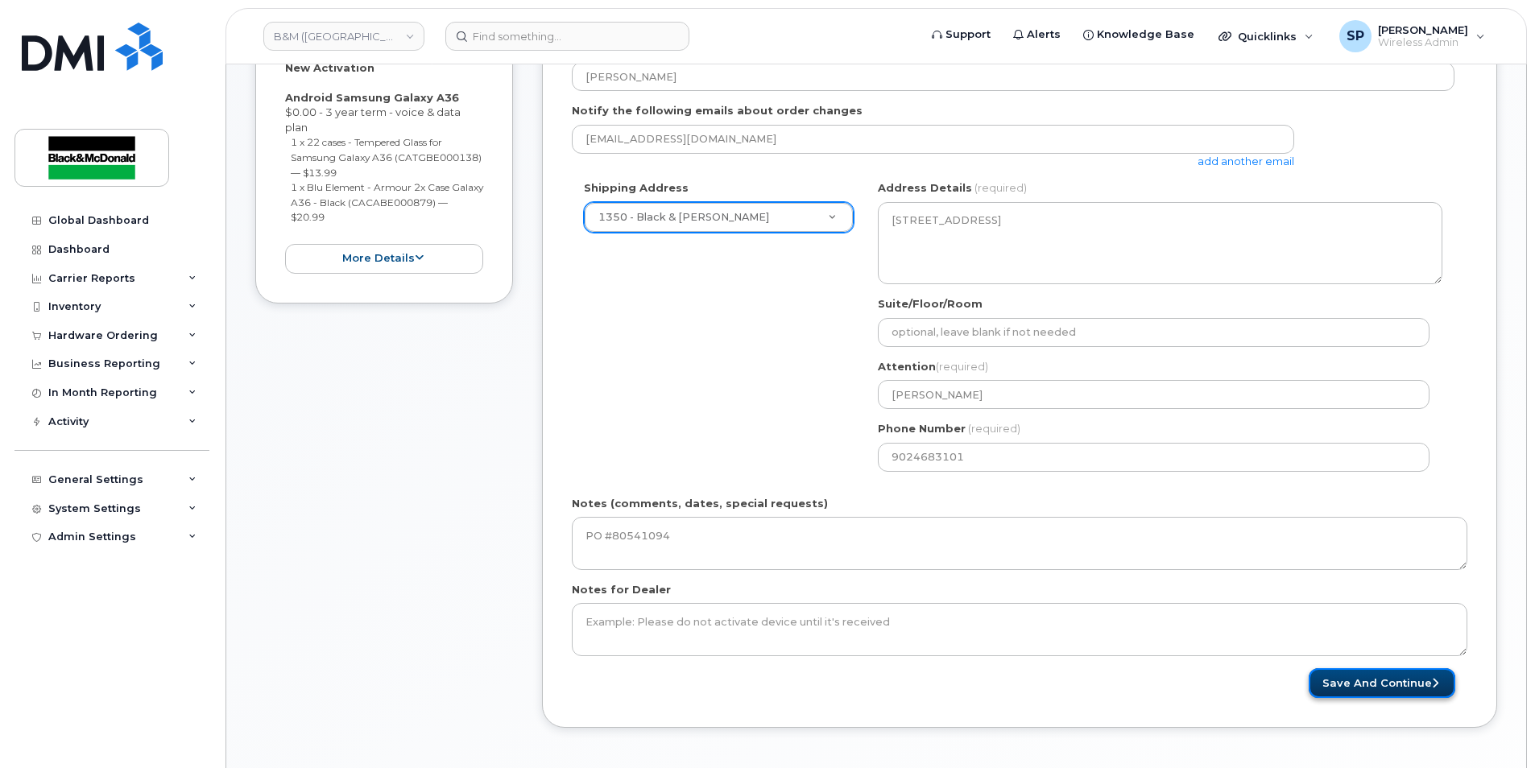
click at [1368, 671] on button "Save and Continue" at bounding box center [1382, 683] width 147 height 30
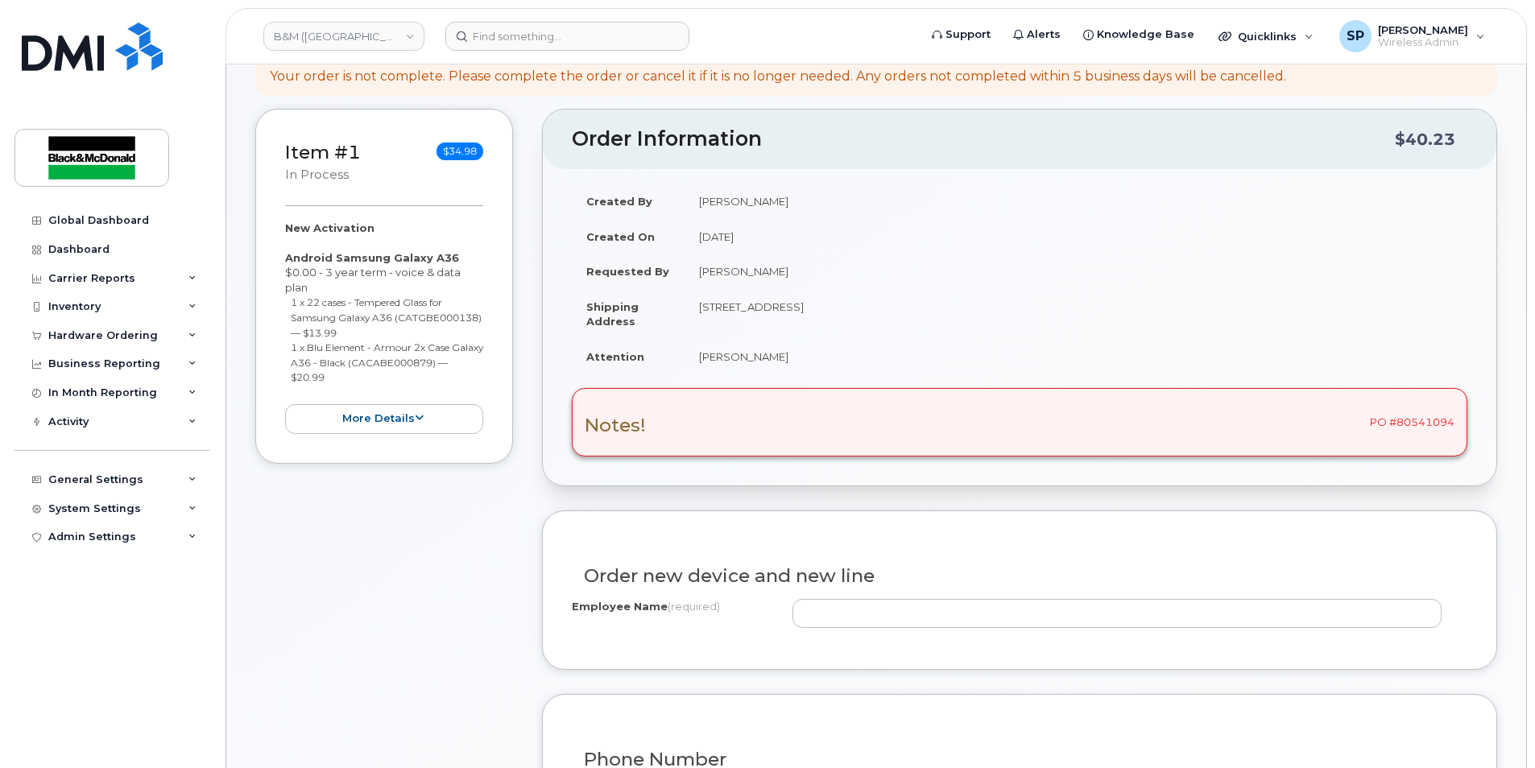
scroll to position [267, 0]
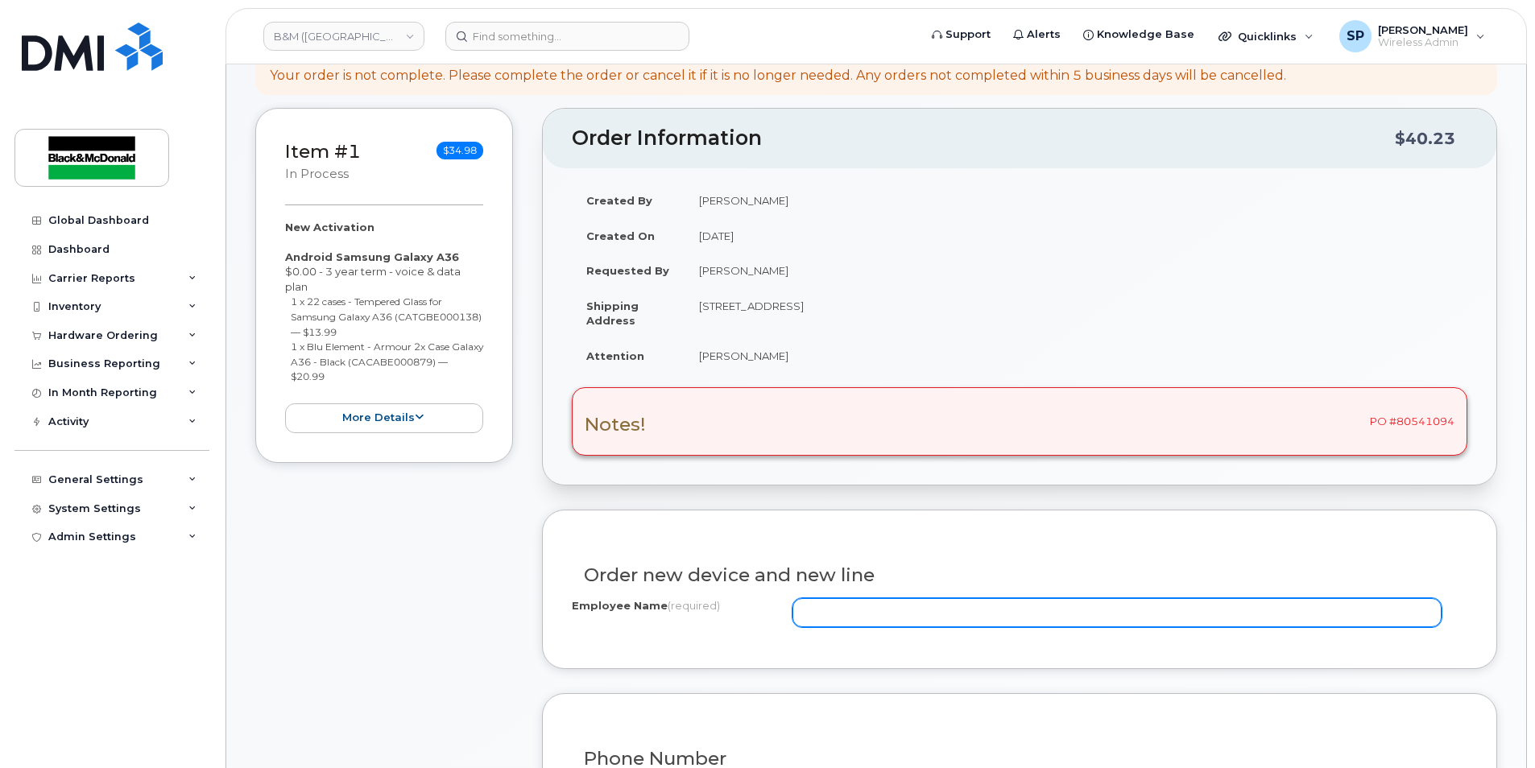
click at [828, 615] on input "Employee Name (required)" at bounding box center [1116, 612] width 649 height 29
click at [823, 612] on input "Employee Name (required)" at bounding box center [1116, 612] width 649 height 29
paste input "[PERSON_NAME]"
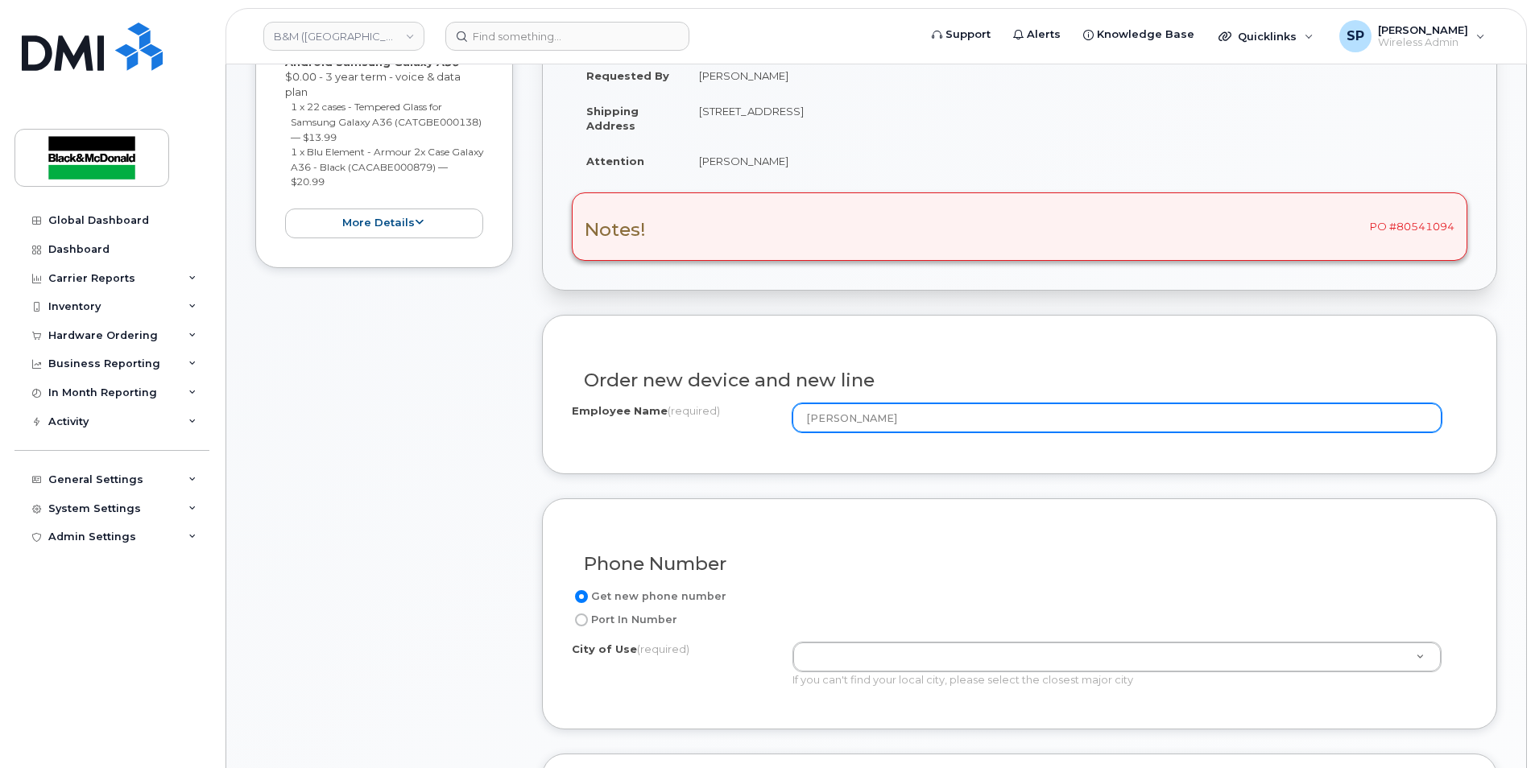
scroll to position [532, 0]
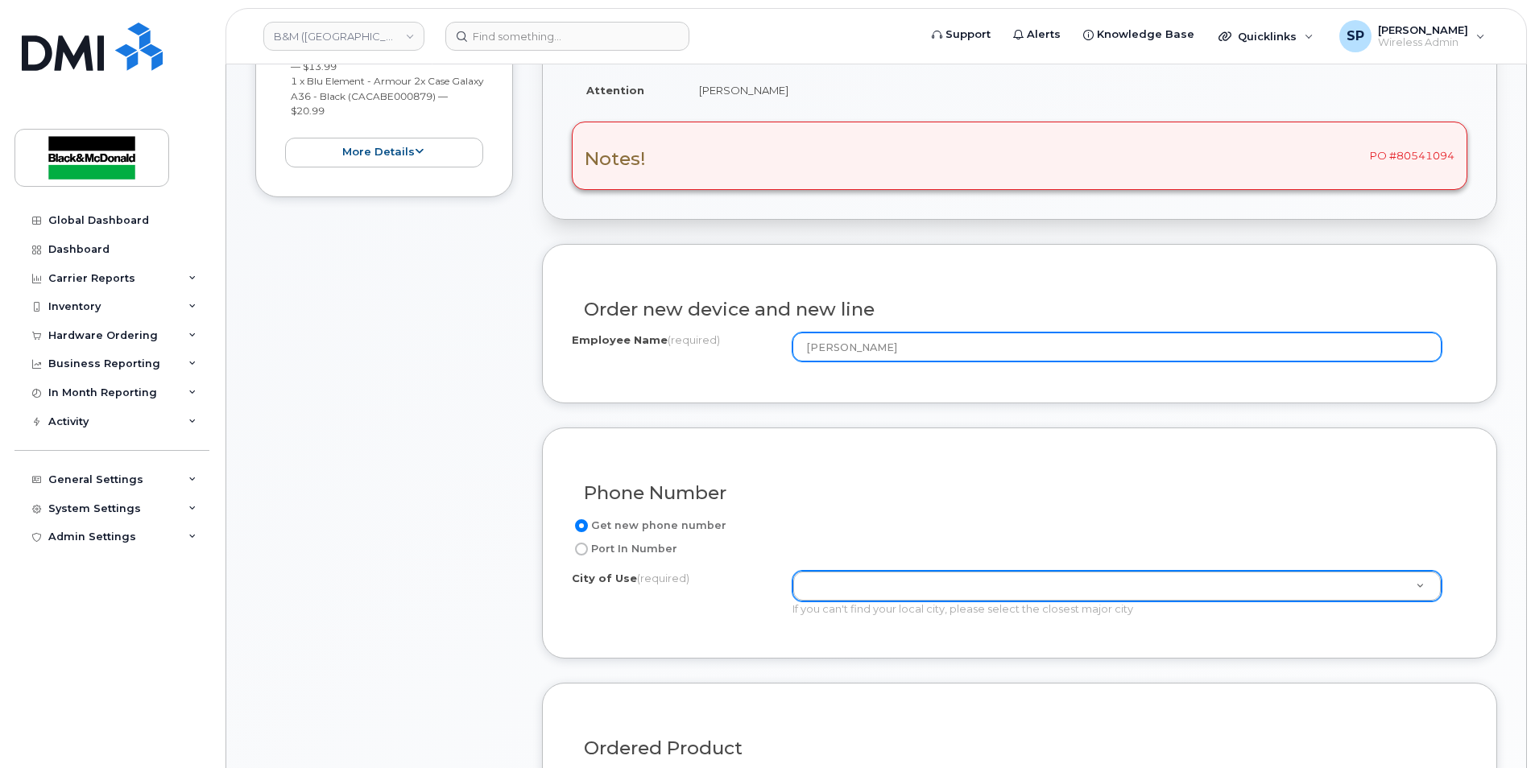
type input "[PERSON_NAME]"
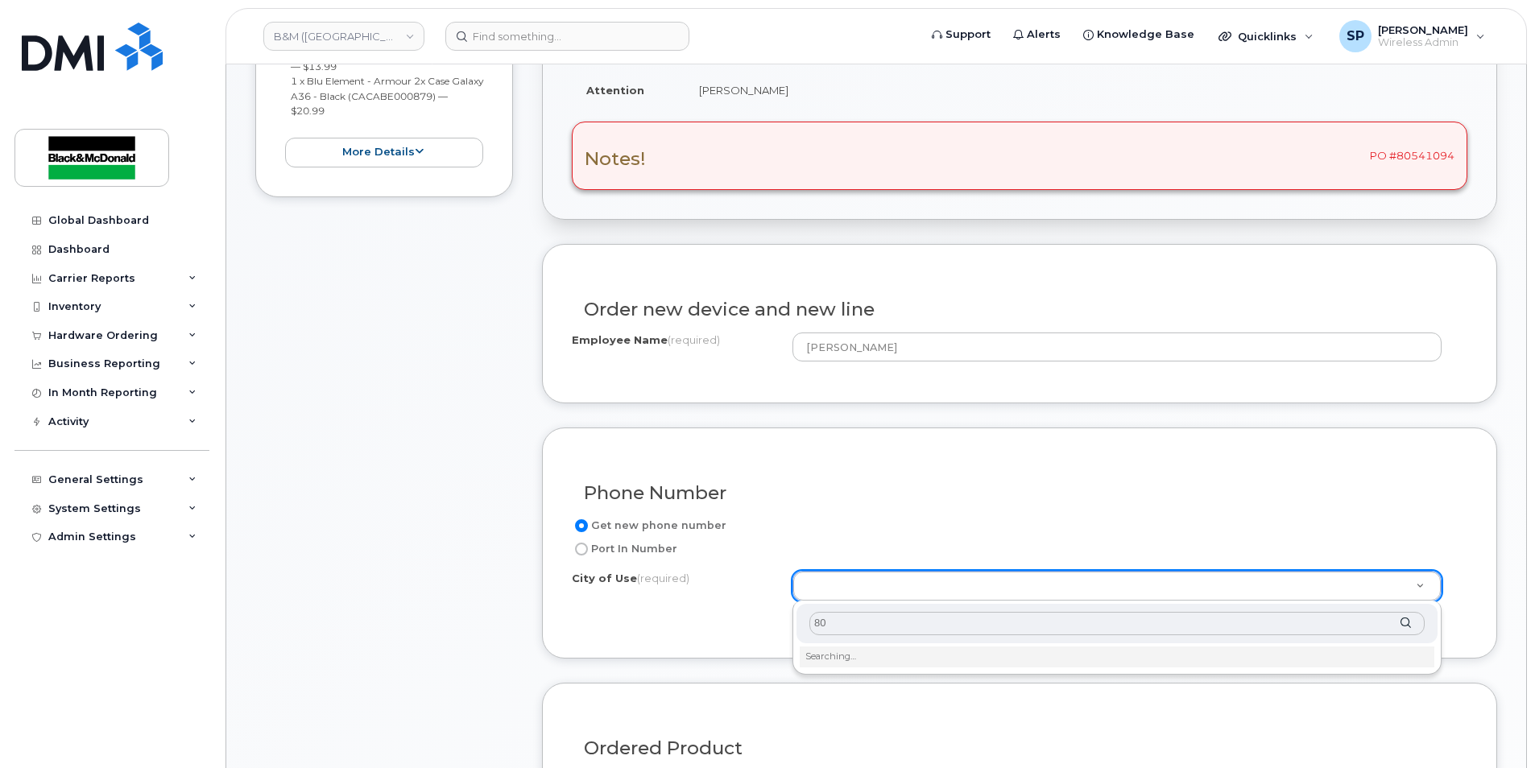
type input "8"
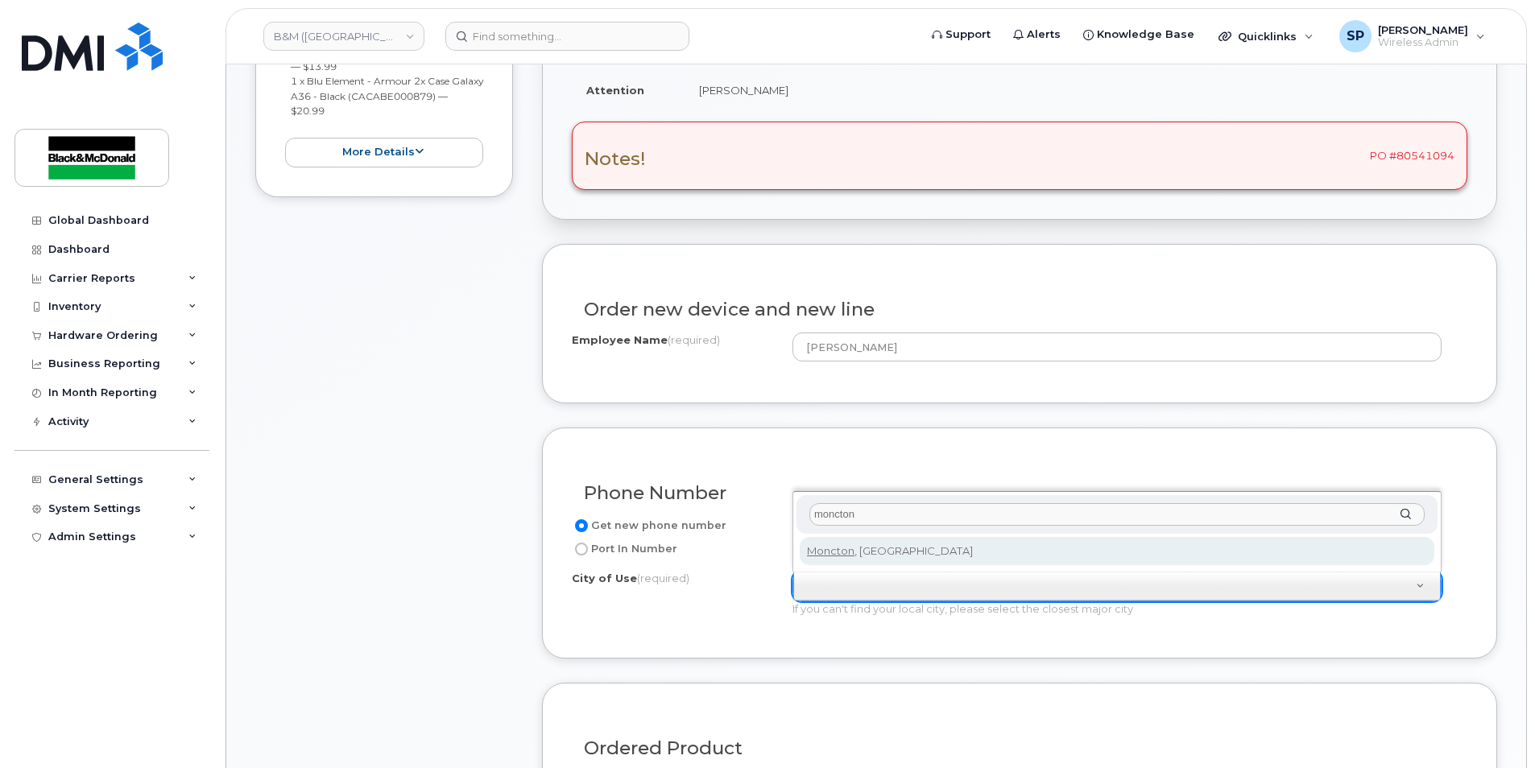
type input "moncton"
type input "1817"
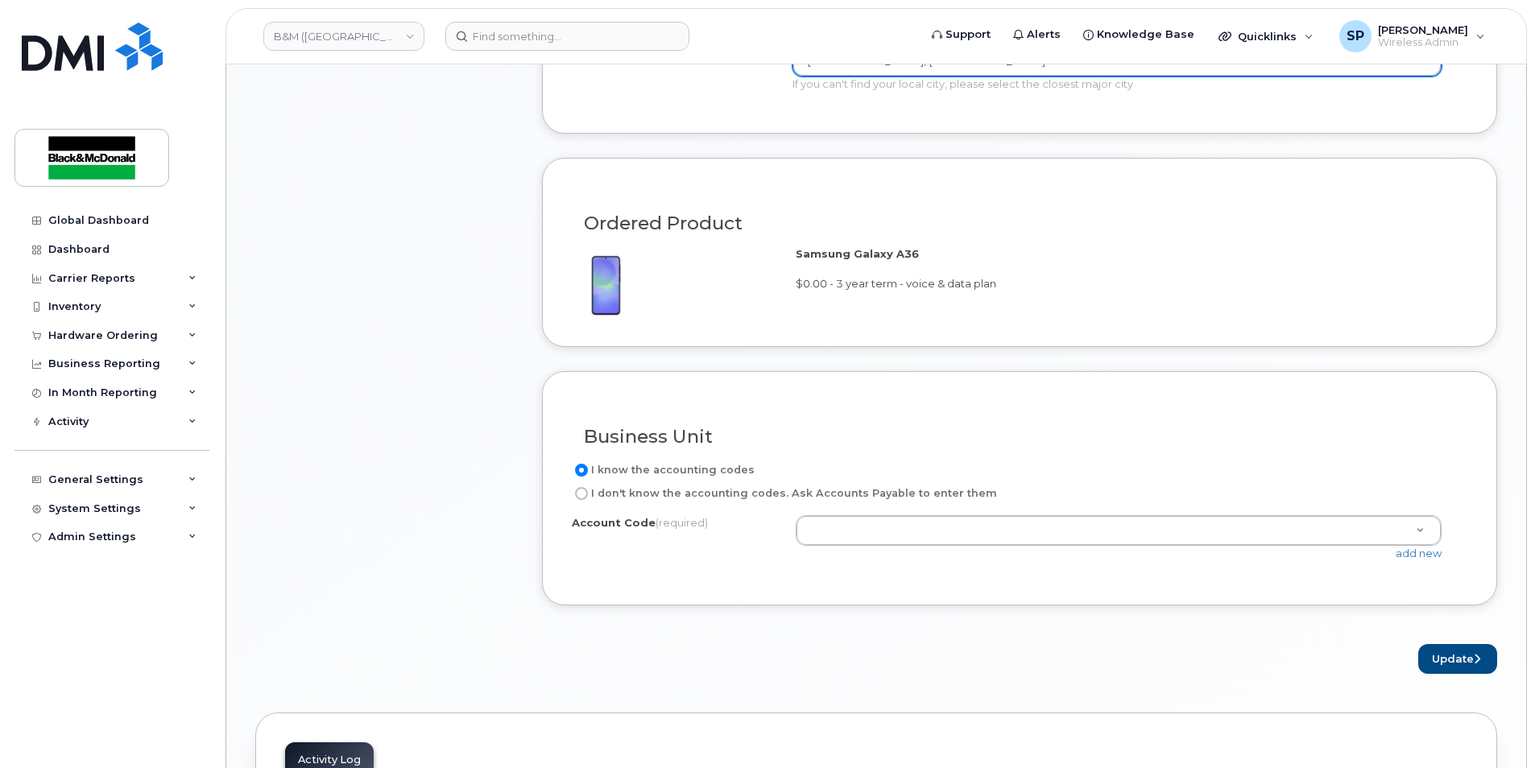
scroll to position [1065, 0]
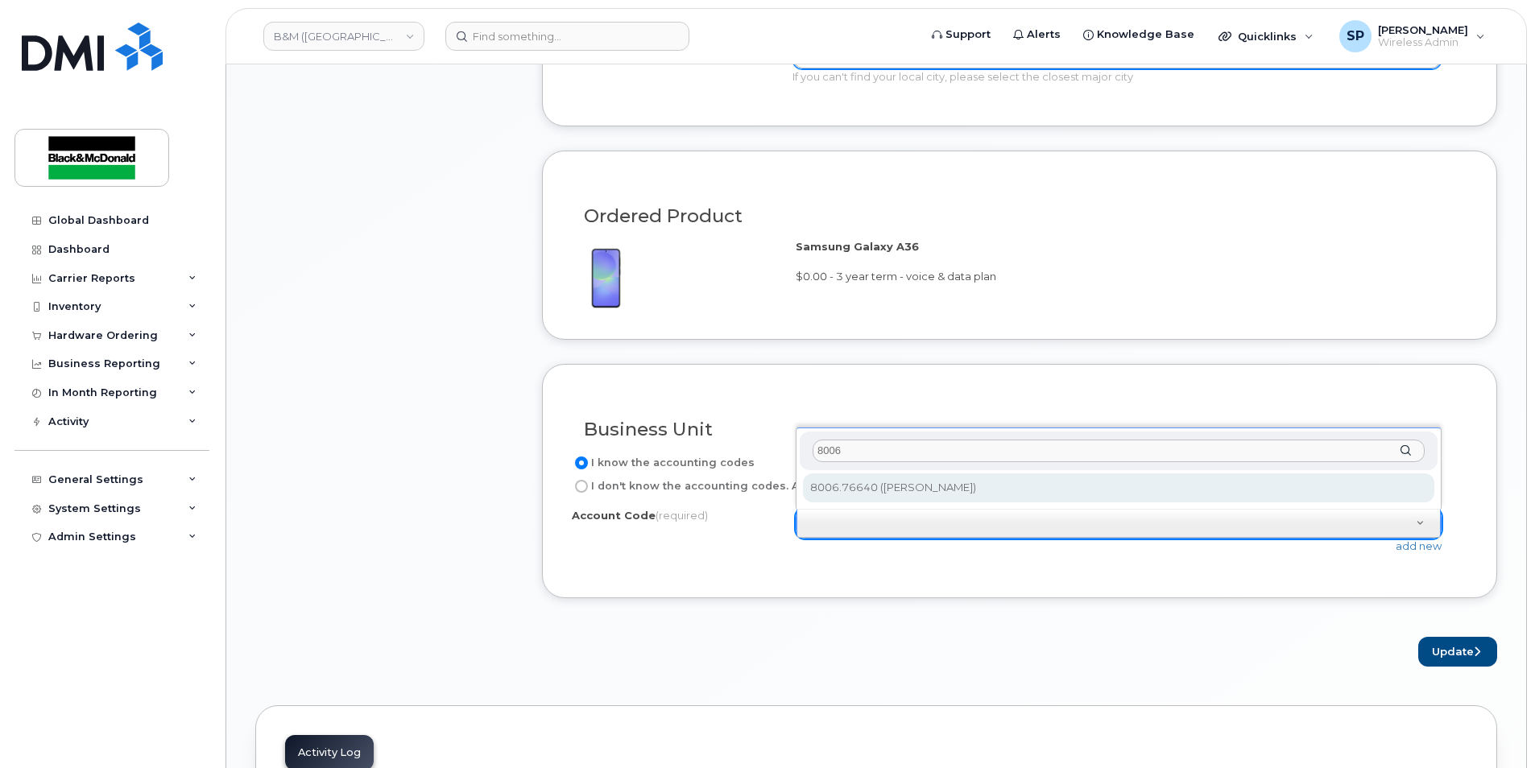
type input "8006"
select select "8006.76640"
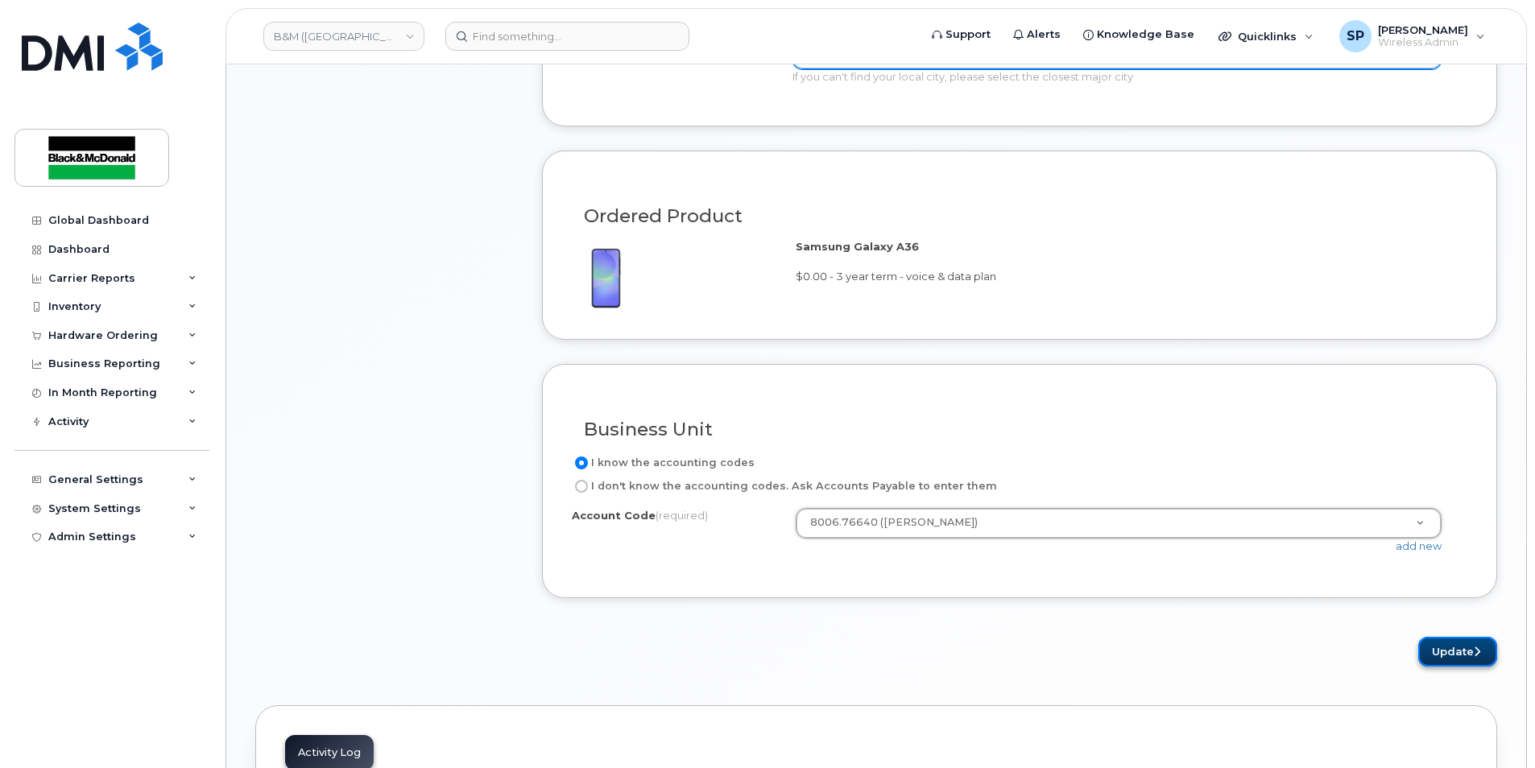
click at [1461, 652] on button "Update" at bounding box center [1457, 652] width 79 height 30
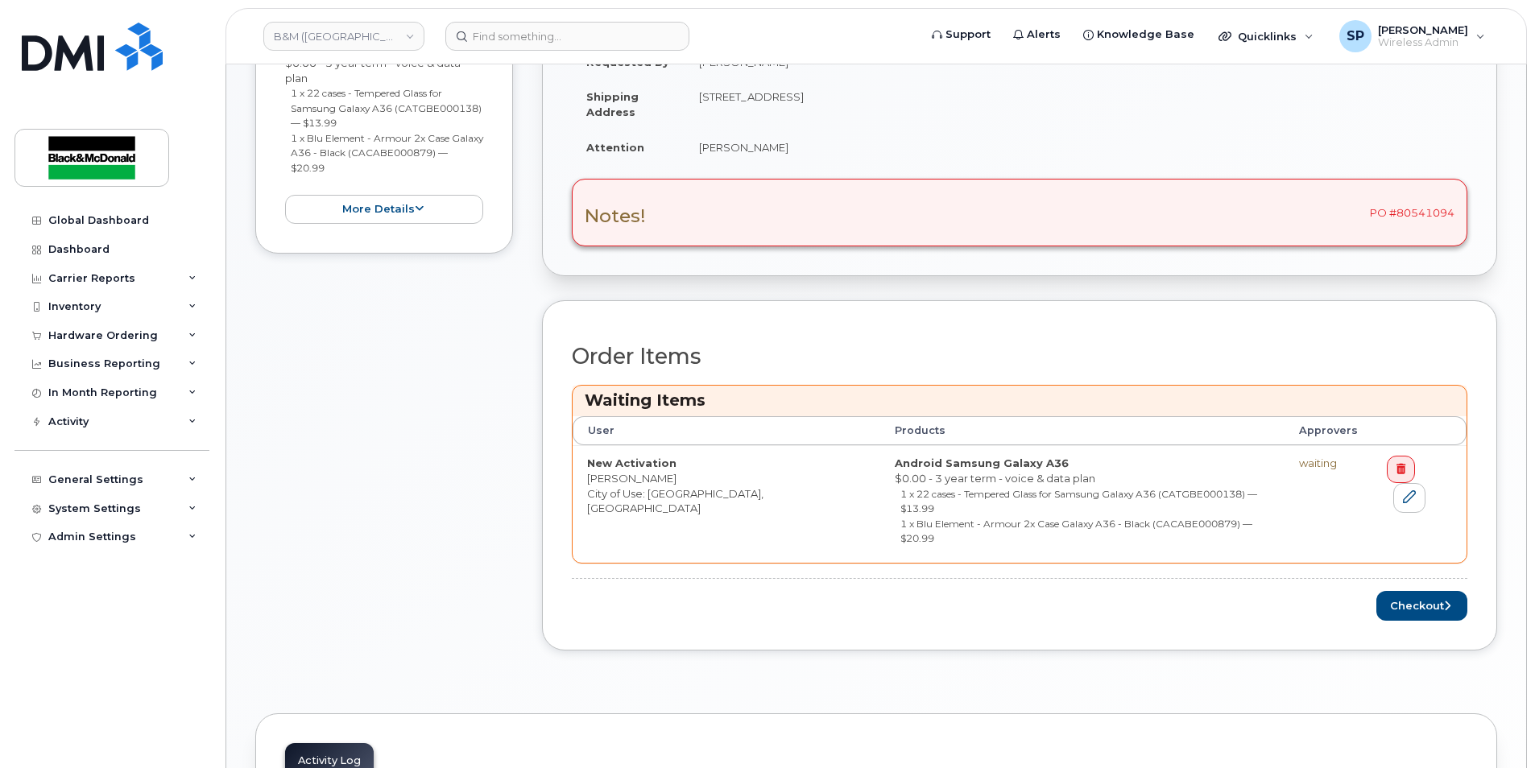
scroll to position [562, 0]
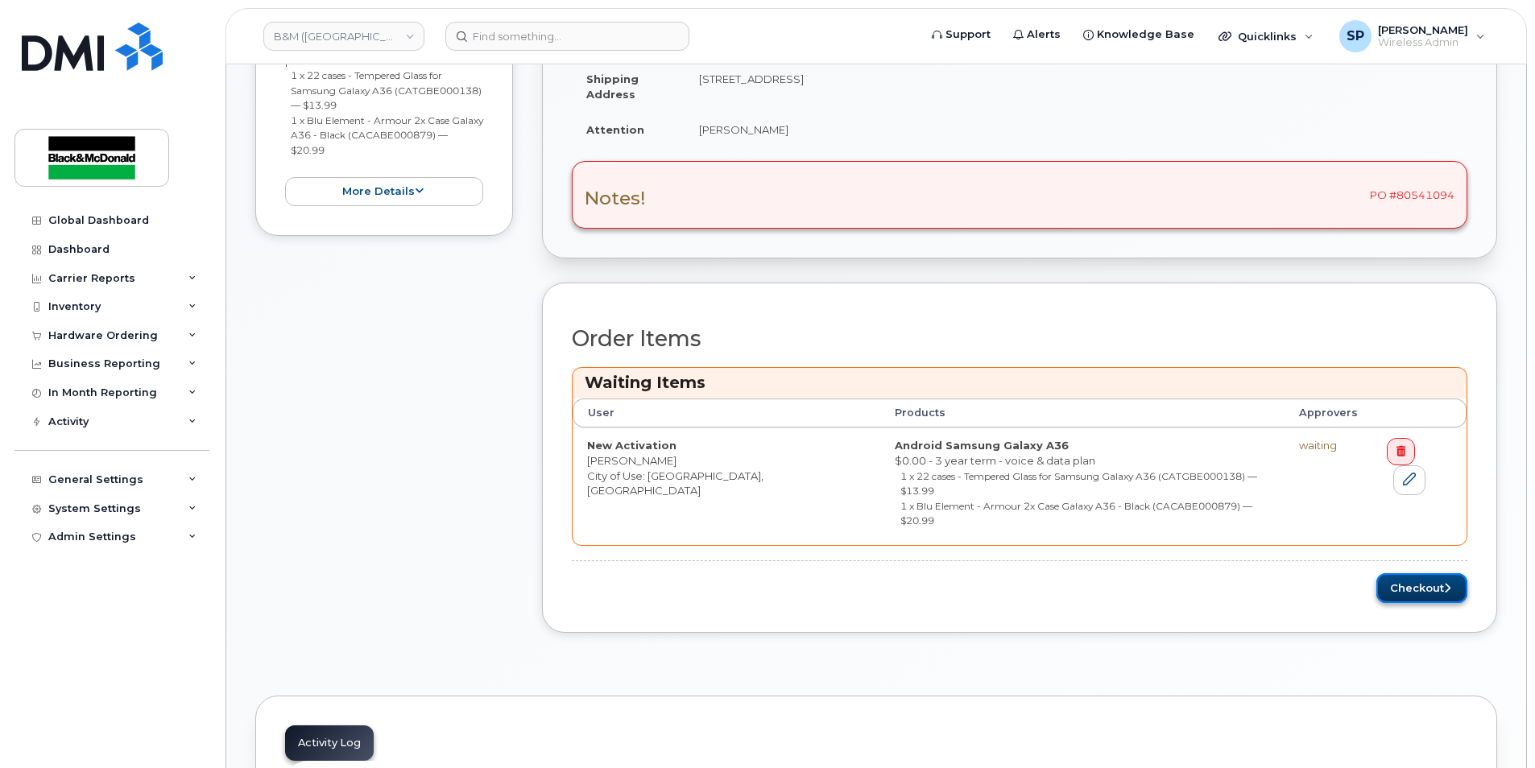
click at [1436, 573] on button "Checkout" at bounding box center [1421, 588] width 91 height 30
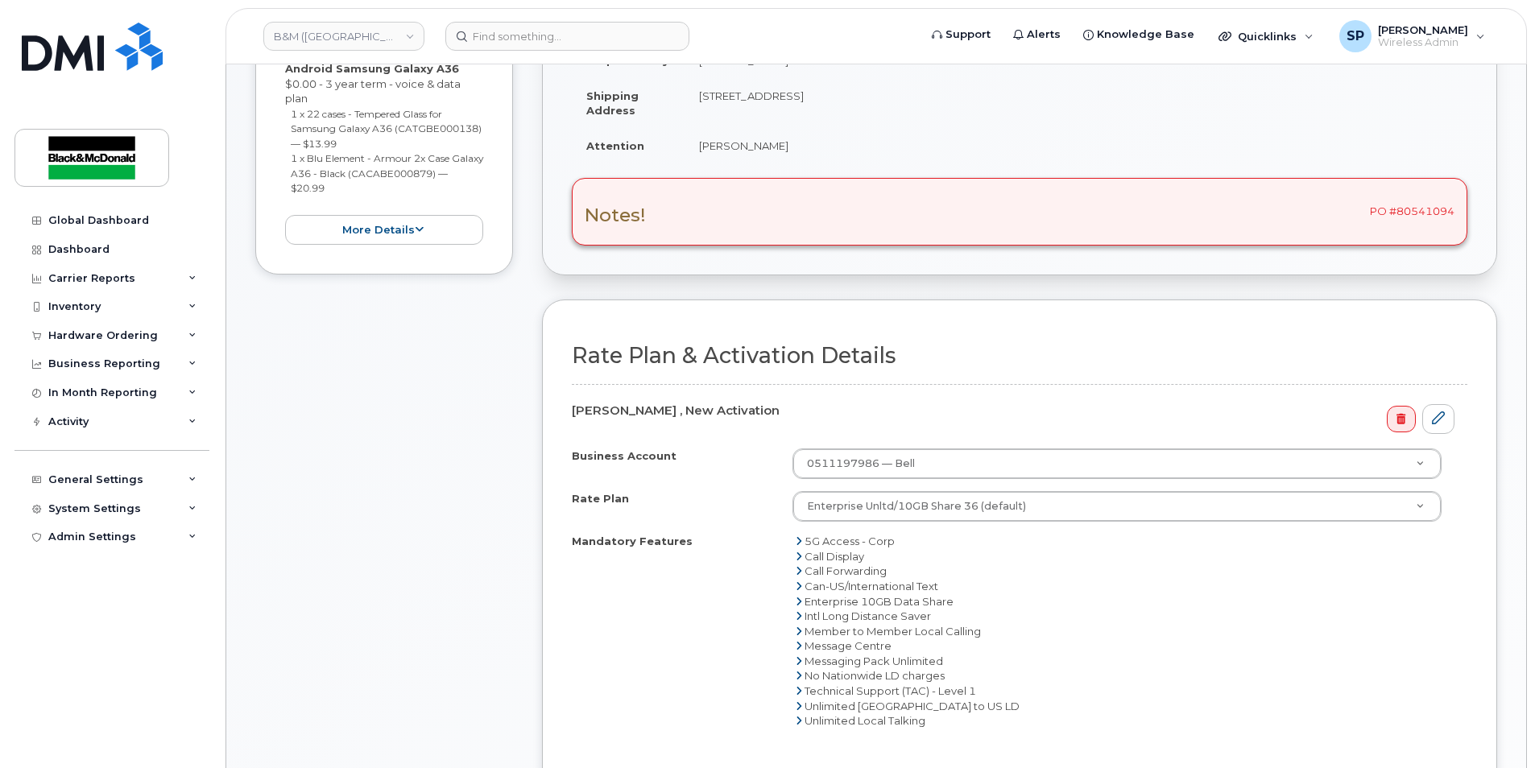
scroll to position [692, 0]
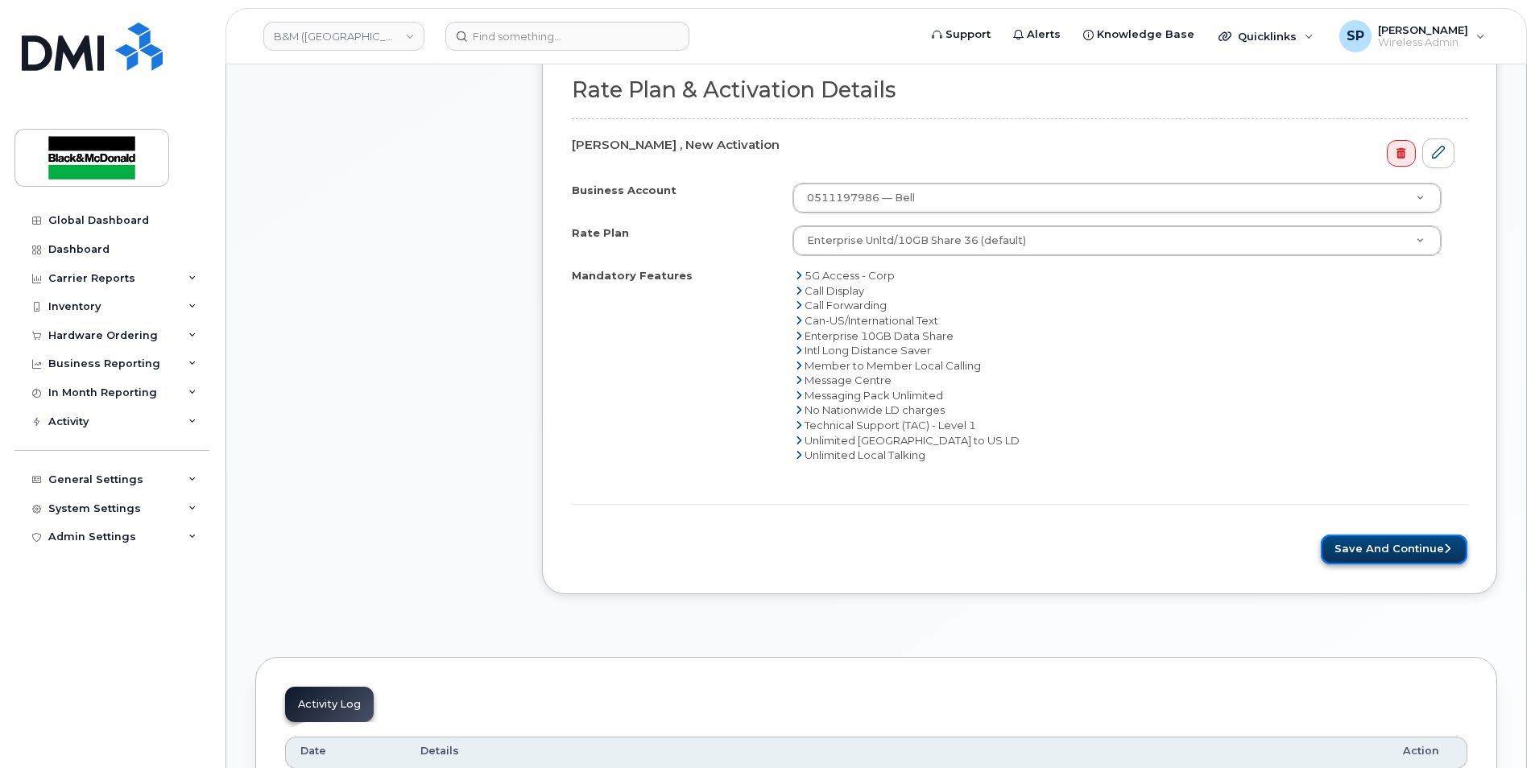
click at [1393, 552] on button "Save and Continue" at bounding box center [1394, 550] width 147 height 30
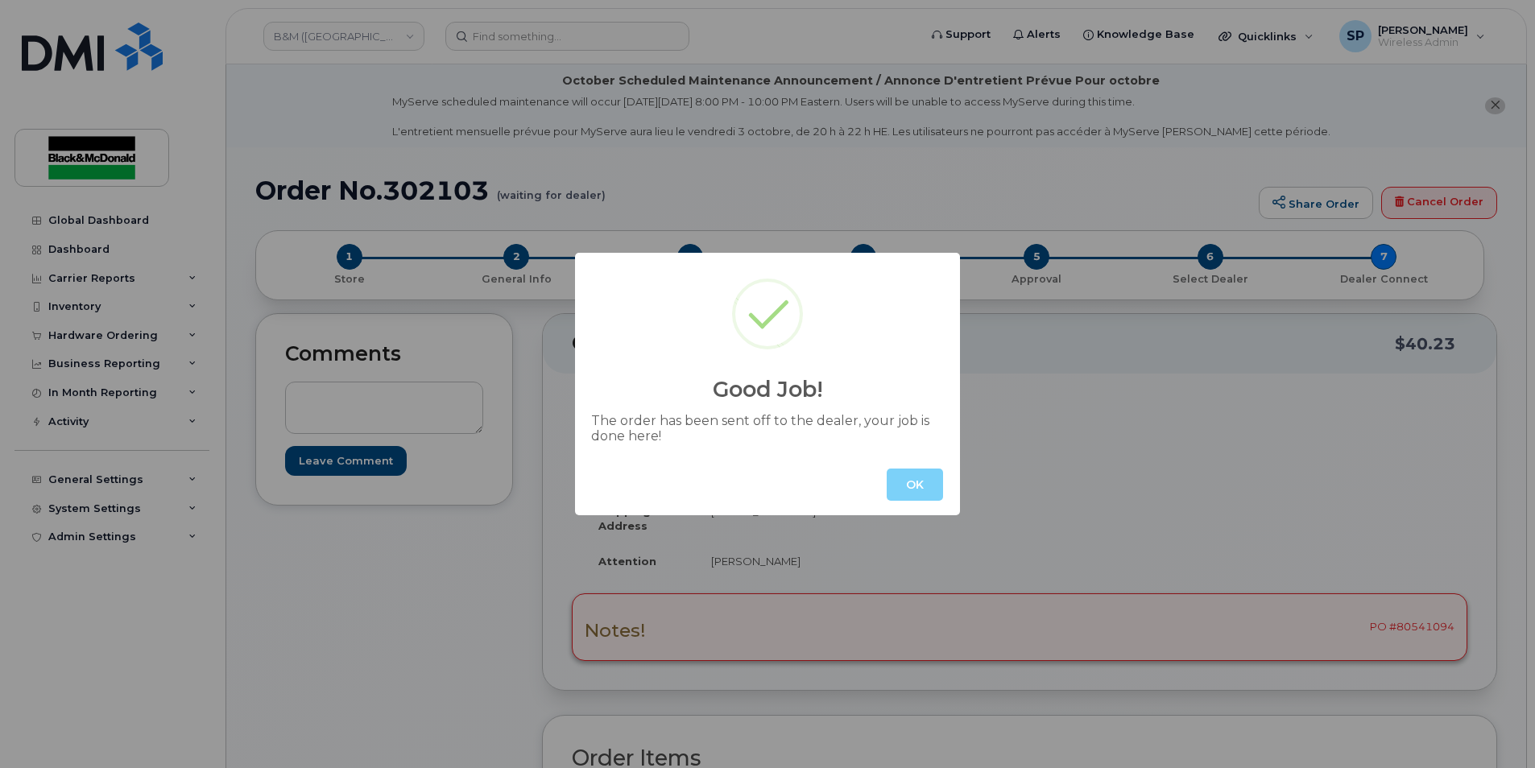
click at [949, 478] on div "OK" at bounding box center [767, 484] width 385 height 61
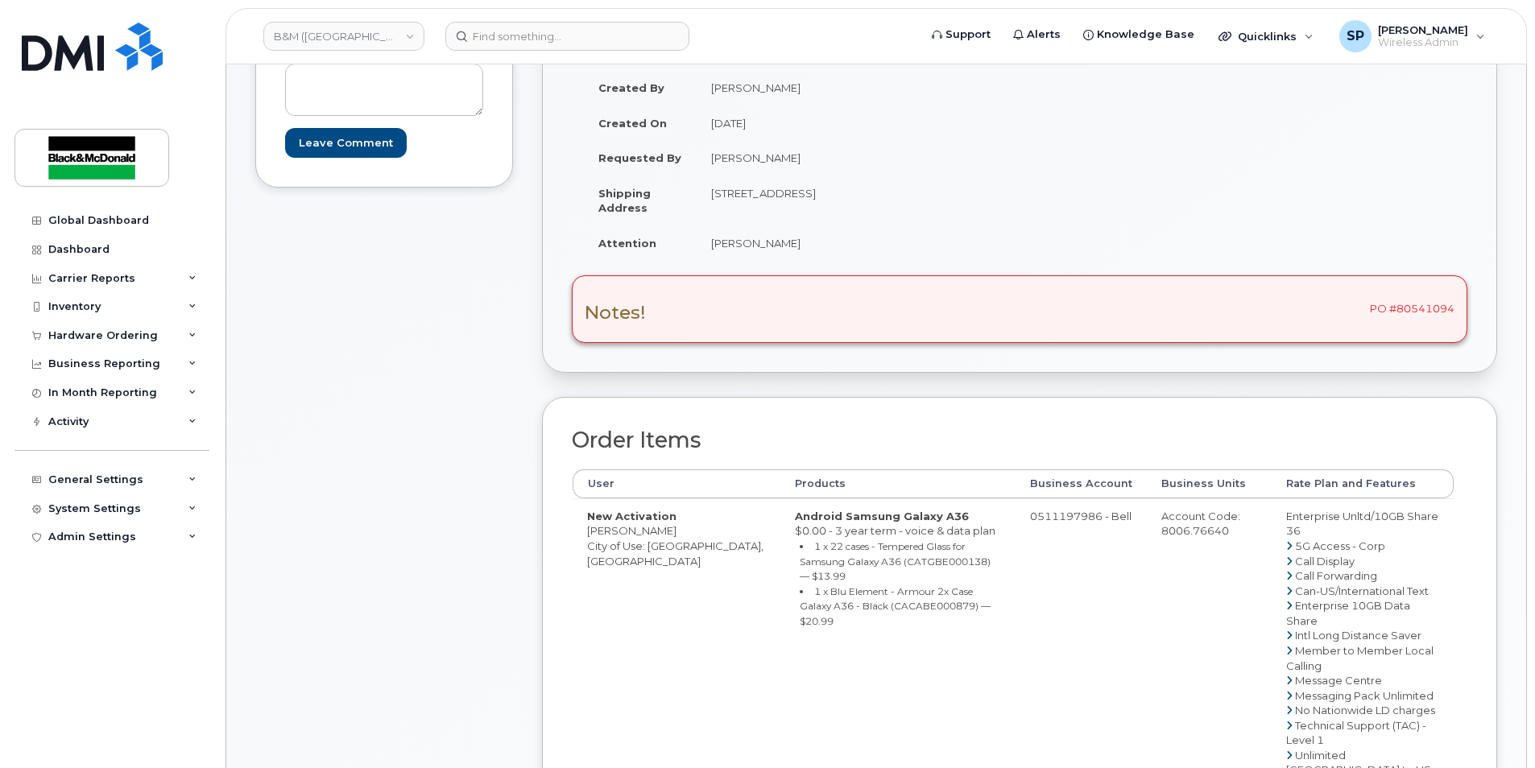
scroll to position [320, 0]
